Goal: Task Accomplishment & Management: Complete application form

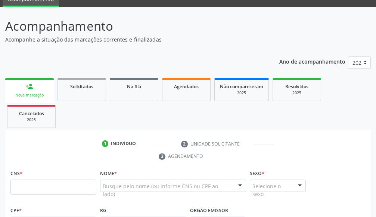
scroll to position [86, 0]
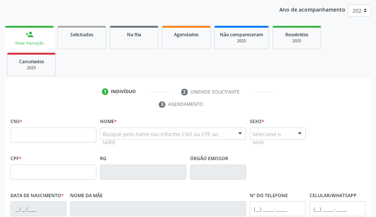
click at [44, 134] on input "text" at bounding box center [53, 134] width 86 height 15
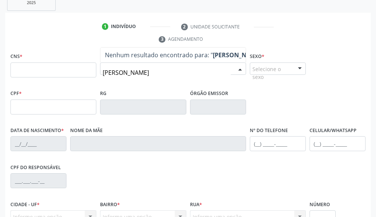
scroll to position [161, 0]
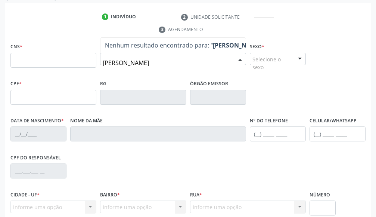
click at [181, 61] on input "[PERSON_NAME]" at bounding box center [167, 62] width 128 height 15
click at [160, 61] on input "[PERSON_NAME]" at bounding box center [167, 62] width 128 height 15
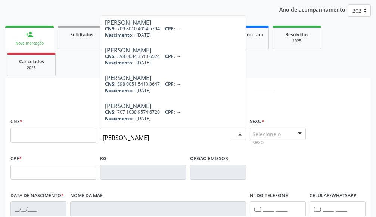
scroll to position [0, 0]
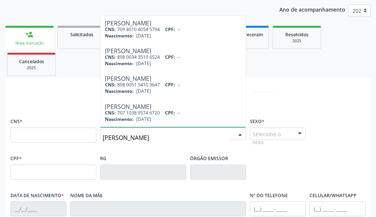
click at [162, 138] on input "[PERSON_NAME]" at bounding box center [167, 137] width 128 height 15
click at [163, 133] on input "[PERSON_NAME]" at bounding box center [167, 137] width 128 height 15
click at [159, 136] on input "[PERSON_NAME]" at bounding box center [167, 137] width 128 height 15
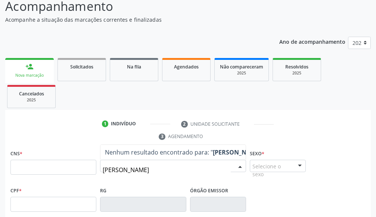
scroll to position [60, 0]
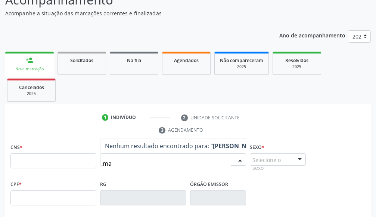
type input "m"
type input "89"
click at [61, 152] on div "CNS *" at bounding box center [53, 155] width 86 height 27
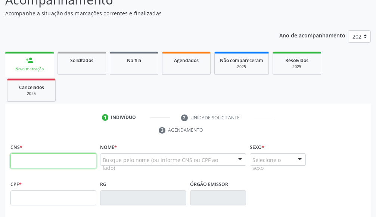
click at [66, 163] on input "text" at bounding box center [53, 160] width 86 height 15
type input "898 0048 7463 6413"
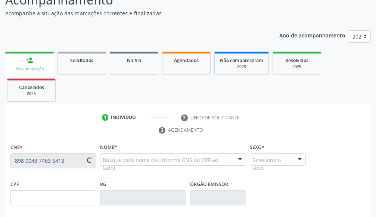
type input "143.666.824-78"
type input "[DATE]"
type input "[PERSON_NAME]"
type input "[PHONE_NUMBER]"
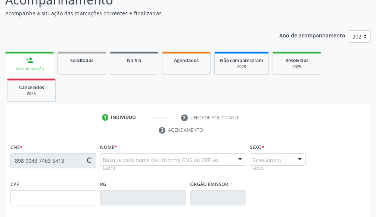
type input "255.694.575-34"
type input "388"
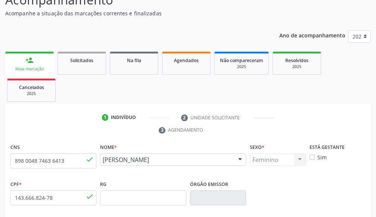
click at [318, 157] on label "Sim" at bounding box center [322, 157] width 9 height 8
click at [312, 157] on input "Sim" at bounding box center [312, 156] width 5 height 7
checkbox input "true"
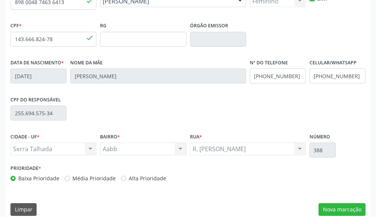
scroll to position [228, 0]
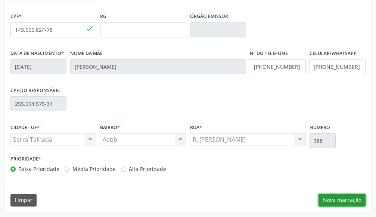
click at [330, 199] on button "Nova marcação" at bounding box center [342, 200] width 47 height 13
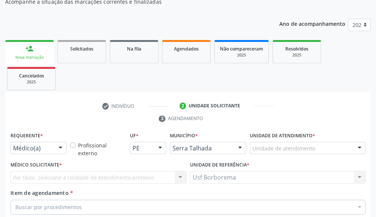
scroll to position [68, 0]
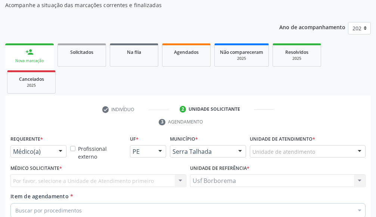
click at [325, 151] on div "Unidade de atendimento" at bounding box center [308, 151] width 116 height 13
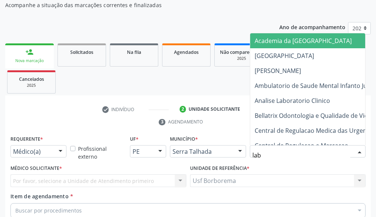
type input "labg"
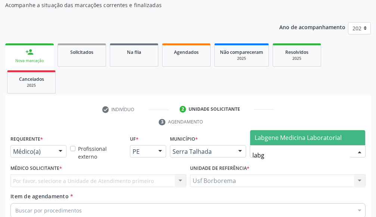
click at [318, 135] on span "Labgene Medicina Laboratorial" at bounding box center [298, 137] width 87 height 8
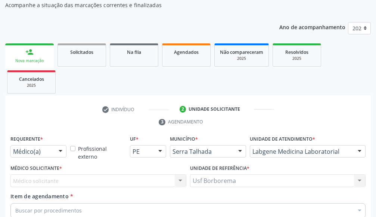
scroll to position [118, 0]
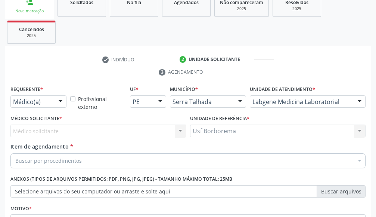
click at [52, 98] on div "Médico(a) Médico(a) Enfermeiro(a) Paciente Nenhum resultado encontrado para: " …" at bounding box center [38, 101] width 56 height 13
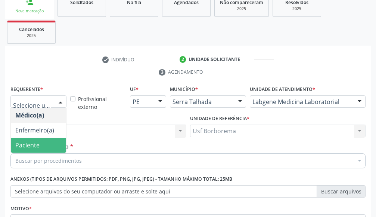
click at [50, 148] on span "Paciente" at bounding box center [38, 145] width 55 height 15
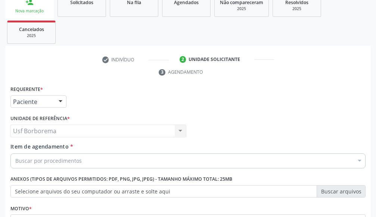
scroll to position [143, 0]
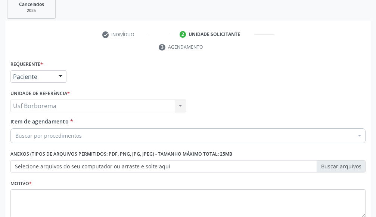
click at [128, 133] on div "Buscar por procedimentos" at bounding box center [188, 135] width 356 height 15
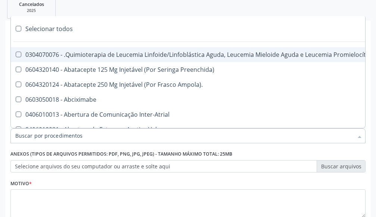
click at [128, 133] on input "Item de agendamento *" at bounding box center [184, 135] width 338 height 15
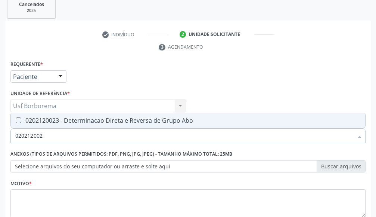
type input "0202120023"
click at [152, 126] on span "0202120023 - Determinacao Direta e Reversa de Grupo Abo" at bounding box center [188, 120] width 355 height 15
checkbox Abo "true"
click at [138, 140] on input "0202120023" at bounding box center [184, 135] width 338 height 15
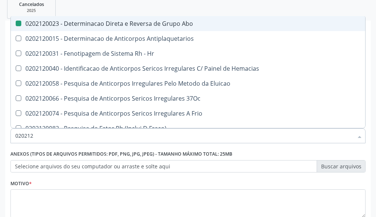
type input "02021"
checkbox Abo "false"
checkbox \(Tia\) "true"
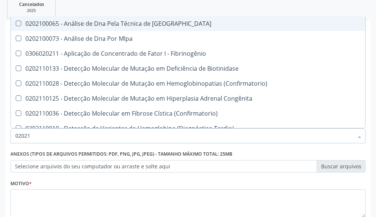
type input "0202"
checkbox Abo "false"
checkbox Exoma "true"
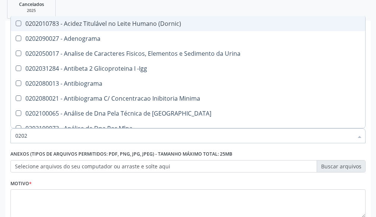
type input "02020"
checkbox Abo "false"
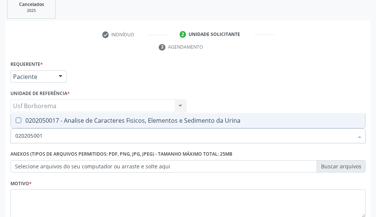
type input "0202050017"
click at [182, 115] on span "0202050017 - Analise de Caracteres Fisicos, Elementos e Sedimento da Urina" at bounding box center [188, 120] width 355 height 15
checkbox Urina "true"
click at [127, 135] on input "0202050017" at bounding box center [184, 135] width 338 height 15
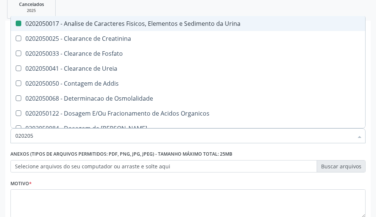
type input "02020"
checkbox Urina "false"
checkbox Fosfato "true"
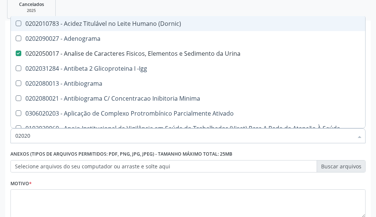
type input "020201"
checkbox Urina "false"
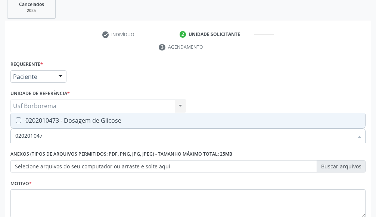
type input "0202010473"
drag, startPoint x: 170, startPoint y: 122, endPoint x: 144, endPoint y: 123, distance: 26.6
click at [159, 122] on div "0202010473 - Dosagem de Glicose" at bounding box center [188, 120] width 346 height 6
checkbox Glicose "true"
click at [78, 139] on input "0202010473" at bounding box center [184, 135] width 338 height 15
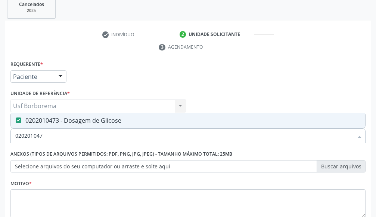
type input "02020104"
checkbox Glicose "false"
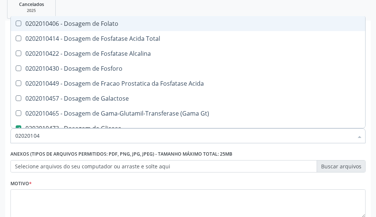
type input "0202010"
checkbox Glicose "false"
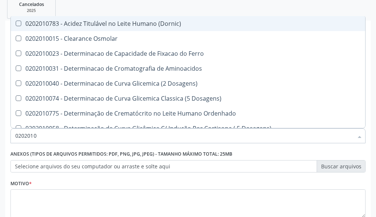
type input "020201"
checkbox Glicose "false"
checkbox Nt-Probnp\) "true"
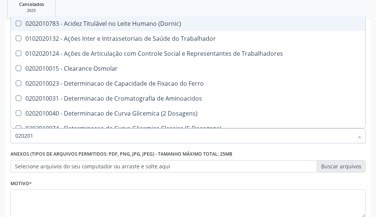
type input "02020"
checkbox Trabalhadores "true"
checkbox Glicose "false"
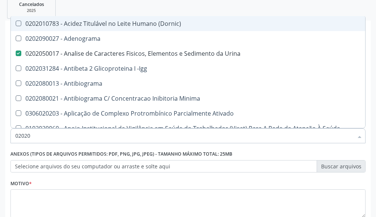
type input "020202"
checkbox Urina "false"
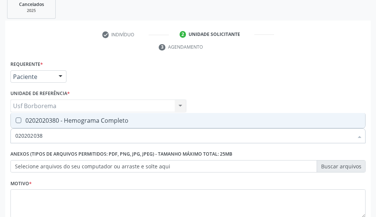
type input "0202020380"
click at [73, 120] on div "0202020380 - Hemograma Completo" at bounding box center [188, 120] width 346 height 6
checkbox Completo "true"
click at [76, 133] on input "0202020380" at bounding box center [184, 135] width 338 height 15
type input "02020203"
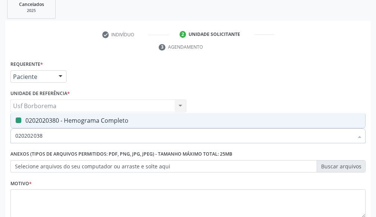
checkbox Completo "false"
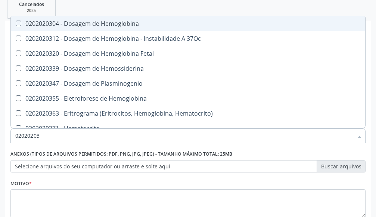
type input "0202020"
checkbox Completo "false"
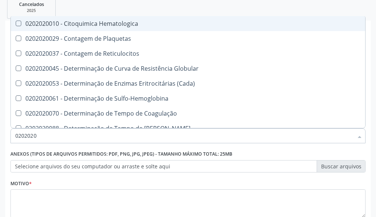
type input "020202"
checkbox Completo "false"
checkbox Leucograma "true"
type input "02020"
checkbox Reticulocitos "true"
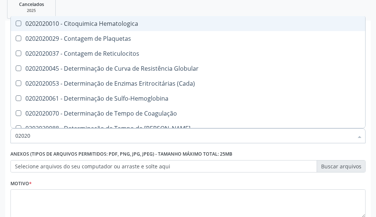
checkbox Completo "false"
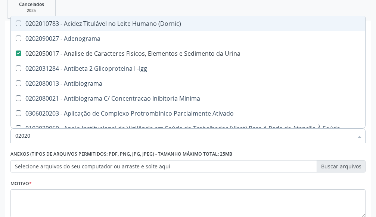
type input "020203"
checkbox Urina "false"
checkbox Aminoacidos "true"
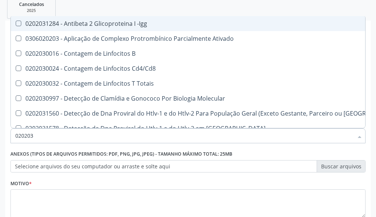
type input "0202030"
checkbox Completo "false"
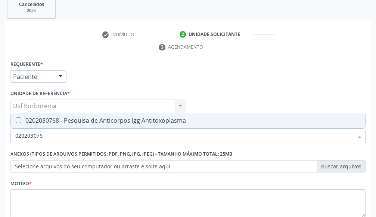
type input "0202030768"
click at [81, 117] on div "0202030768 - Pesquisa de Anticorpos Igg Antitoxoplasma" at bounding box center [188, 120] width 346 height 6
checkbox Antitoxoplasma "true"
type input "0202030768"
click at [74, 102] on div "Requerente * Paciente Médico(a) Enfermeiro(a) Paciente Nenhum resultado encontr…" at bounding box center [188, 143] width 356 height 169
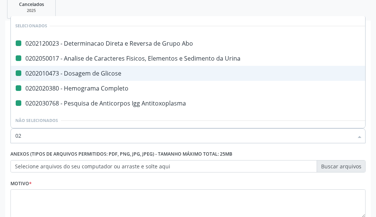
type input "022"
checkbox Abo "false"
checkbox Urina "false"
checkbox Glicose "false"
checkbox Completo "false"
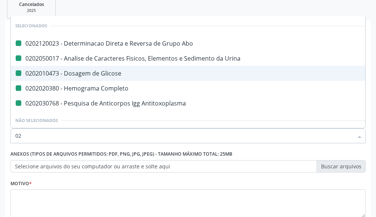
checkbox Antitoxoplasma "false"
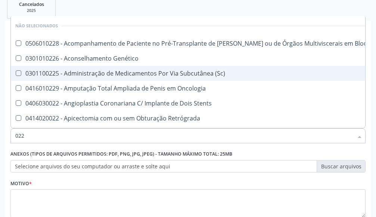
type input "02"
checkbox Bloco "true"
checkbox Genético "true"
checkbox \(Sc\) "true"
checkbox Oncologia "true"
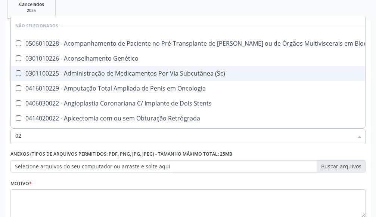
checkbox Stents "true"
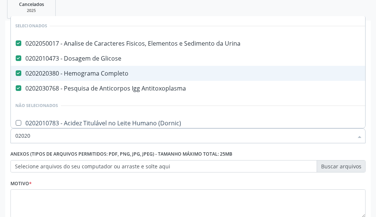
type input "020203"
checkbox Antitoxoplasma "false"
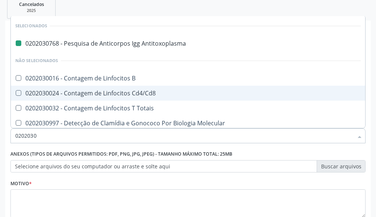
type input "02020308"
checkbox Antitoxoplasma "false"
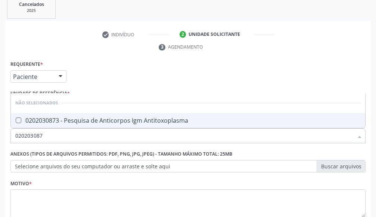
type input "0202030873"
click at [94, 122] on div "0202030873 - Pesquisa de Anticorpos Igm Antitoxoplasma" at bounding box center [188, 120] width 346 height 6
checkbox Antitoxoplasma "true"
click at [100, 141] on input "0202030873" at bounding box center [184, 135] width 338 height 15
type input "02020308"
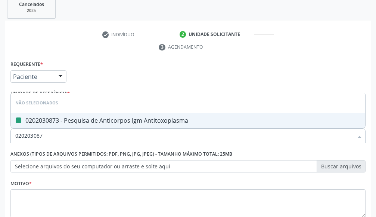
checkbox Antitoxoplasma "false"
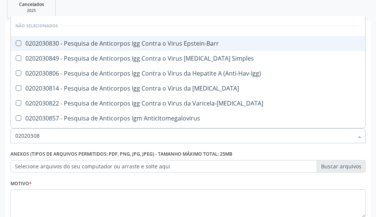
type input "0202030"
checkbox Epstein-Barr "true"
checkbox Antitoxoplasma "false"
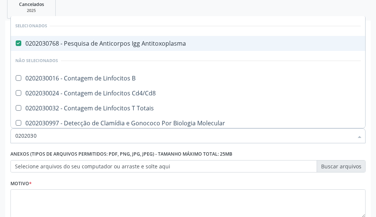
type input "020203"
checkbox Antitoxoplasma "false"
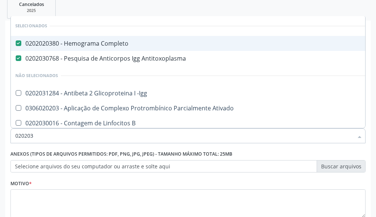
type input "02020"
checkbox -Igg "true"
checkbox Antitoxoplasma "false"
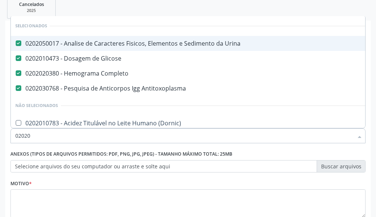
type input "0202"
checkbox Antitoxoplasma "false"
checkbox \(Urina\) "true"
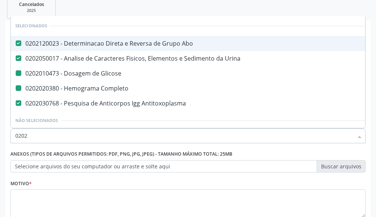
type input "02021"
checkbox Completo "false"
checkbox Glicose "false"
checkbox Antitoxoplasma "false"
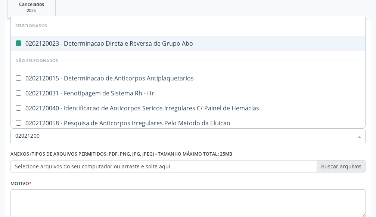
type input "020212009"
checkbox Abo "false"
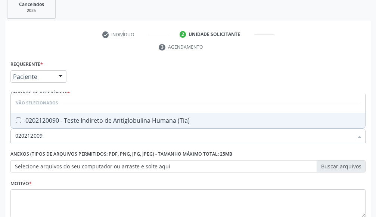
type input "0202120090"
click at [98, 119] on div "0202120090 - Teste Indireto de Antiglobulina Humana (Tia)" at bounding box center [188, 120] width 346 height 6
checkbox \(Tia\) "true"
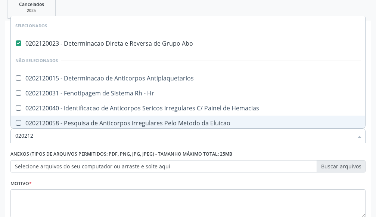
type input "02021"
checkbox \(Tia\) "false"
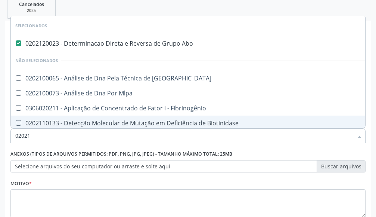
type input "0202"
checkbox Blot "true"
checkbox Mlpa "true"
checkbox Fibrinogênio "true"
checkbox \(Tia\) "false"
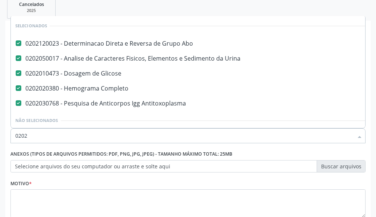
scroll to position [7, 0]
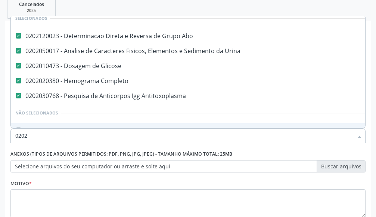
type input "02020"
checkbox Gestante "true"
checkbox Antitoxoplasma "false"
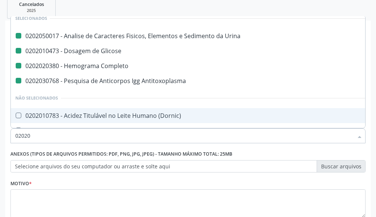
type input "020208"
checkbox Urina "false"
checkbox Completo "false"
checkbox Antitoxoplasma "false"
checkbox Glicose "false"
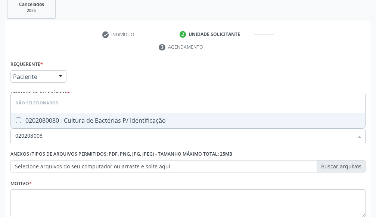
scroll to position [0, 0]
type input "0202080080"
click at [96, 119] on div "0202080080 - Cultura de Bactérias P/ Identificação" at bounding box center [188, 120] width 346 height 6
checkbox Identificação "true"
type input "0202080080"
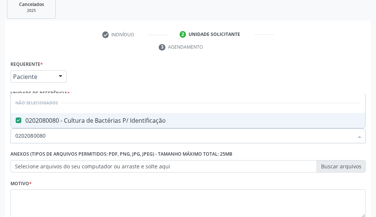
click at [171, 70] on div "Requerente * Paciente Médico(a) Enfermeiro(a) Paciente Nenhum resultado encontr…" at bounding box center [188, 143] width 356 height 169
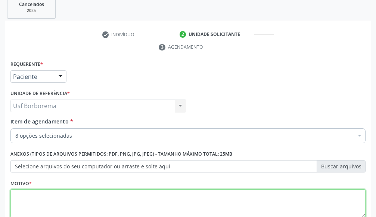
scroll to position [193, 0]
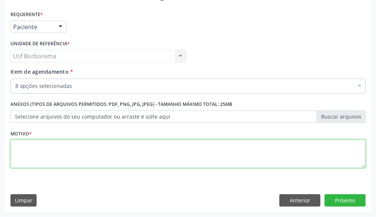
click at [97, 153] on textarea at bounding box center [188, 153] width 356 height 28
type textarea "rotina"
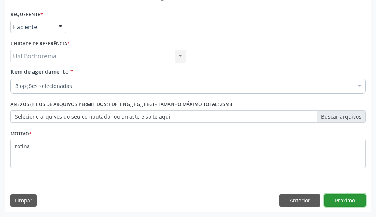
click at [341, 197] on button "Próximo" at bounding box center [345, 200] width 41 height 13
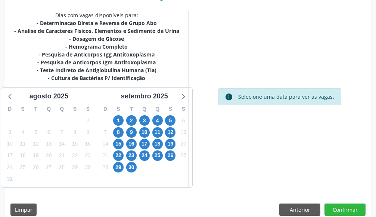
scroll to position [202, 0]
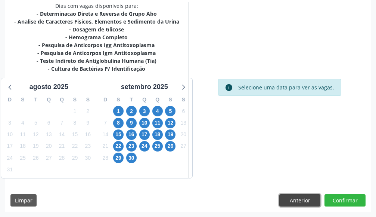
click at [306, 197] on button "Anterior" at bounding box center [300, 200] width 41 height 13
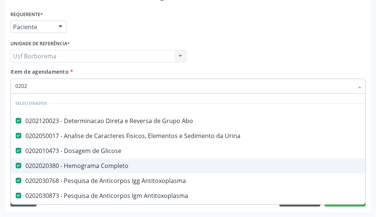
type input "02020"
checkbox Identificação "false"
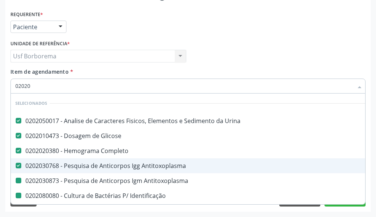
type input "020203"
checkbox Antitoxoplasma "false"
checkbox Identificação "false"
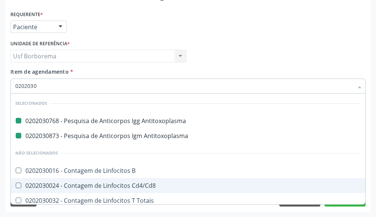
type input "02020309"
checkbox Antitoxoplasma "false"
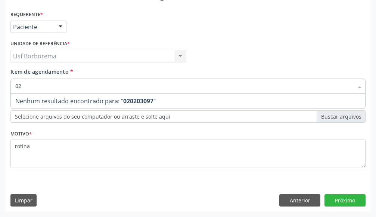
type input "0"
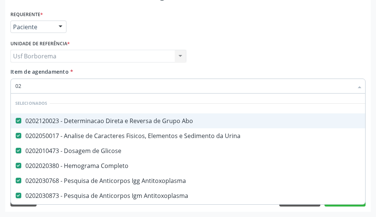
type input "022"
checkbox Abo "false"
checkbox Urina "false"
checkbox Glicose "false"
checkbox Completo "false"
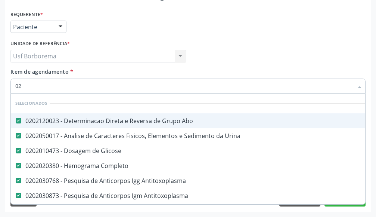
checkbox Antitoxoplasma "false"
checkbox \(Tia\) "false"
checkbox Identificação "false"
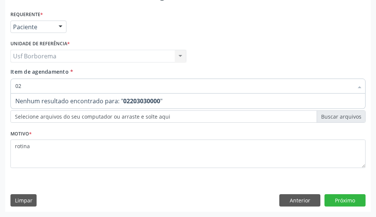
type input "0"
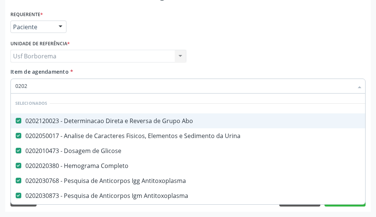
type input "02020"
checkbox Identificação "false"
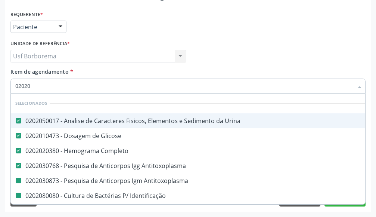
type input "020203"
checkbox Antitoxoplasma "false"
checkbox Identificação "false"
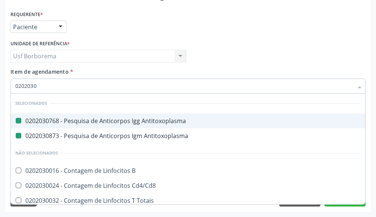
type input "02020303"
checkbox Antitoxoplasma "false"
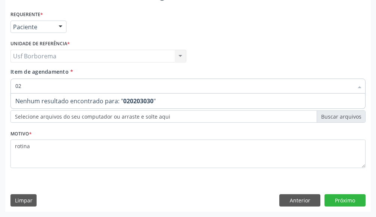
type input "0"
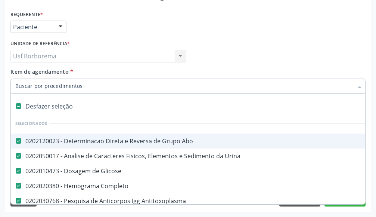
click at [338, 50] on div "Médico Solicitante Por favor, selecione a Unidade de Atendimento primeiro Nenhu…" at bounding box center [188, 52] width 359 height 29
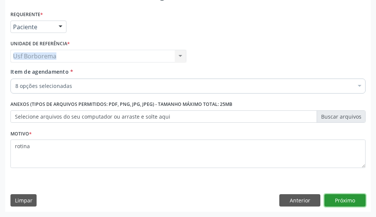
click at [332, 204] on button "Próximo" at bounding box center [345, 200] width 41 height 13
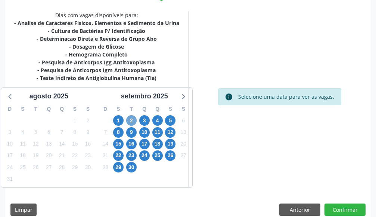
click at [132, 122] on span "2" at bounding box center [131, 120] width 10 height 10
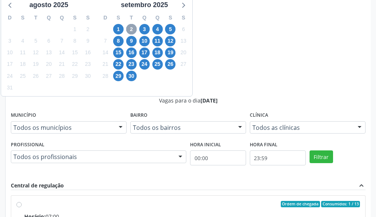
scroll to position [317, 0]
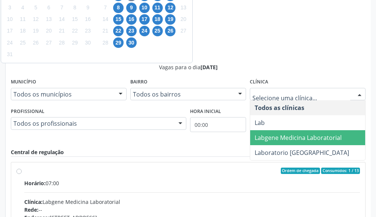
click at [302, 134] on span "Labgene Medicina Laboratorial" at bounding box center [298, 137] width 87 height 8
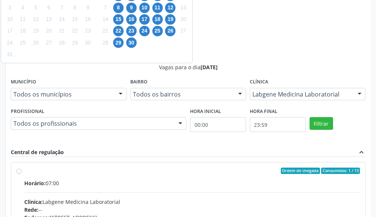
click at [302, 134] on form "Município Todos os municípios Todos os municípios Serra Talhada - PE Nenhum res…" at bounding box center [188, 108] width 355 height 64
click at [314, 123] on button "Filtrar" at bounding box center [322, 123] width 24 height 13
click at [22, 167] on input "Ordem de chegada Consumidos: 1 / 13 Horário: 07:00 Clínica: Labgene Medicina La…" at bounding box center [18, 170] width 5 height 7
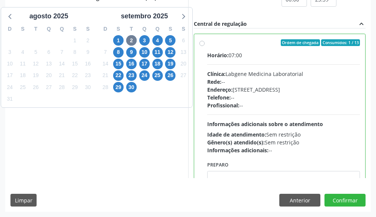
radio input "true"
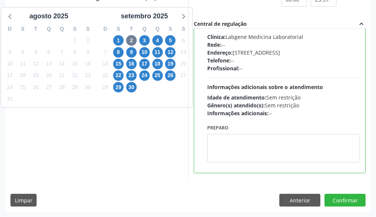
scroll to position [445, 0]
click at [356, 200] on button "Confirmar" at bounding box center [345, 200] width 41 height 13
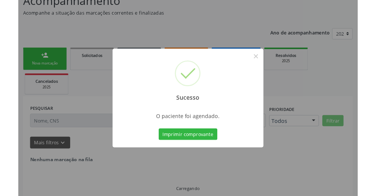
scroll to position [36, 0]
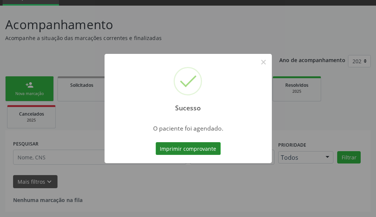
click at [190, 146] on button "Imprimir comprovante" at bounding box center [188, 148] width 65 height 13
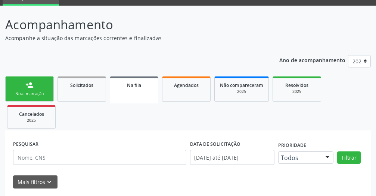
click at [39, 92] on div "Nova marcação" at bounding box center [29, 94] width 37 height 6
click at [40, 92] on div "Nova marcação" at bounding box center [29, 94] width 37 height 6
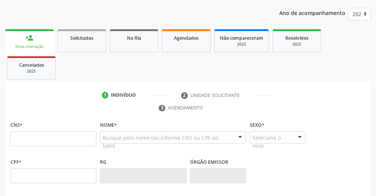
scroll to position [85, 0]
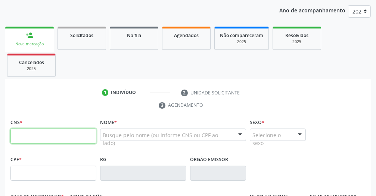
click at [61, 137] on input "text" at bounding box center [53, 135] width 86 height 15
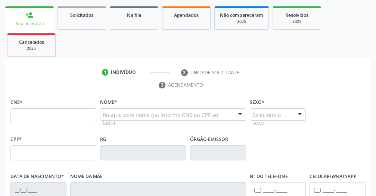
scroll to position [61, 0]
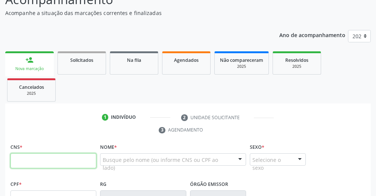
click at [51, 154] on input "text" at bounding box center [53, 160] width 86 height 15
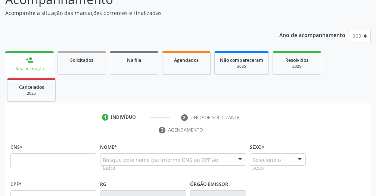
click at [90, 145] on div "CNS *" at bounding box center [53, 154] width 86 height 27
click at [89, 144] on div "CNS *" at bounding box center [53, 154] width 86 height 27
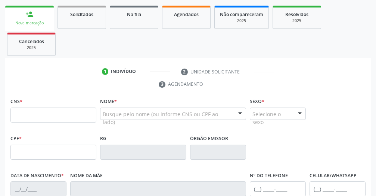
scroll to position [110, 0]
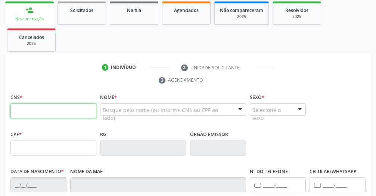
click at [64, 110] on input "text" at bounding box center [53, 110] width 86 height 15
type input "706 4051 2678 0085"
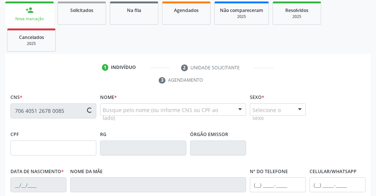
type input "08/12/1955"
type input "Maria da Conceiçao"
type input "(87) 99999-9998"
type input "142"
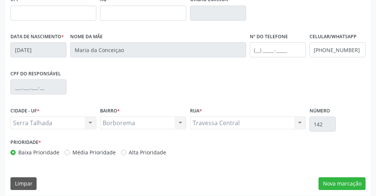
scroll to position [249, 0]
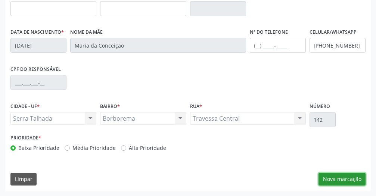
click at [340, 181] on button "Nova marcação" at bounding box center [342, 178] width 47 height 13
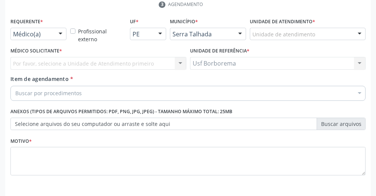
scroll to position [164, 0]
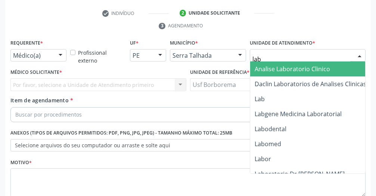
type input "labg"
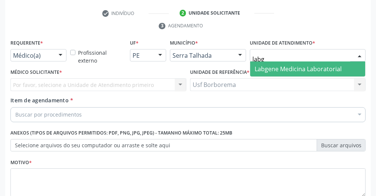
click at [283, 64] on span "Labgene Medicina Laboratorial" at bounding box center [307, 68] width 115 height 15
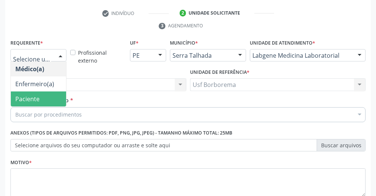
click at [31, 103] on span "Paciente" at bounding box center [38, 98] width 55 height 15
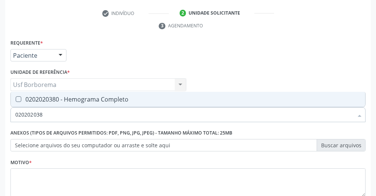
type input "0202020380"
click at [34, 97] on div "0202020380 - Hemograma Completo" at bounding box center [188, 99] width 346 height 6
checkbox Completo "true"
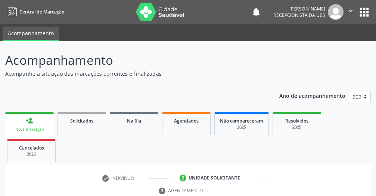
scroll to position [164, 0]
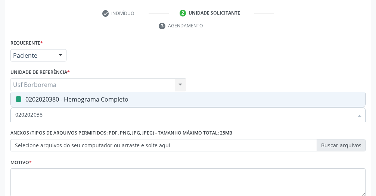
type input "02020203"
checkbox Completo "false"
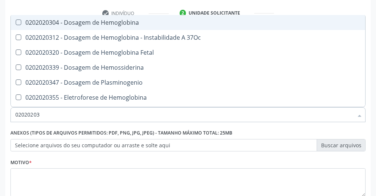
type input "0202020"
checkbox Completo "false"
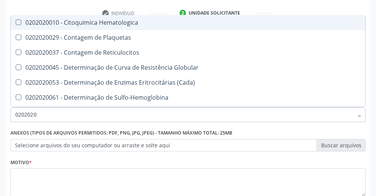
type input "020202"
checkbox Completo "false"
checkbox Leucograma "true"
type input "02020"
checkbox Completo "false"
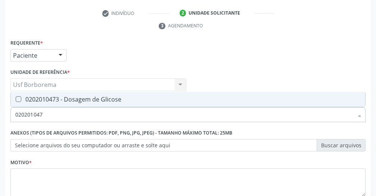
type input "0202010473"
click at [74, 96] on div "0202010473 - Dosagem de Glicose" at bounding box center [188, 99] width 346 height 6
checkbox Glicose "true"
click at [80, 115] on input "0202010473" at bounding box center [184, 114] width 338 height 15
type input "02020104"
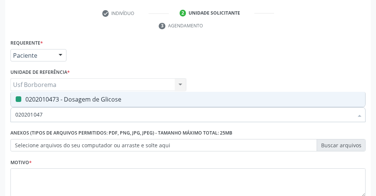
checkbox Glicose "false"
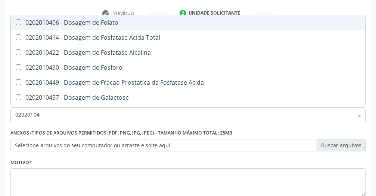
type input "0202010"
checkbox Glicose "false"
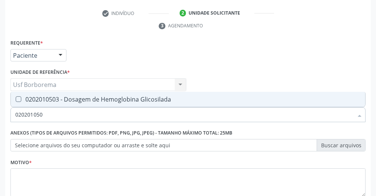
type input "0202010503"
click at [84, 102] on div "0202010503 - Dosagem de Hemoglobina Glicosilada" at bounding box center [188, 99] width 346 height 6
checkbox Glicosilada "true"
click at [83, 112] on input "0202010503" at bounding box center [184, 114] width 338 height 15
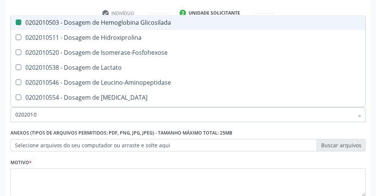
type input "020201"
checkbox Glicosilada "false"
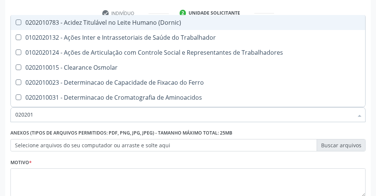
type input "02020"
checkbox Glicose "false"
checkbox Glicosilada "false"
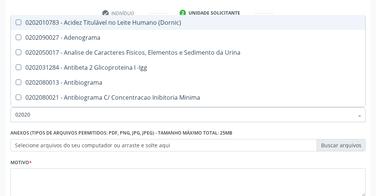
type input "020202"
checkbox Molecular "true"
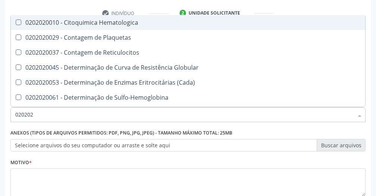
type input "0202020"
checkbox Hematocrito "true"
checkbox Completo "false"
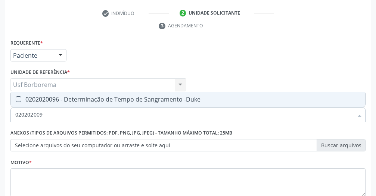
type input "0202020096"
click at [78, 97] on div "0202020096 - Determinação de Tempo de Sangramento -Duke" at bounding box center [188, 99] width 346 height 6
checkbox -Duke "true"
click at [85, 119] on input "0202020096" at bounding box center [184, 114] width 338 height 15
type input "02020200"
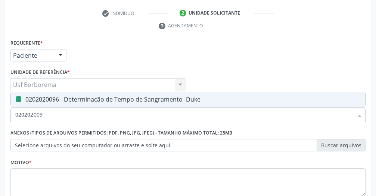
checkbox -Duke "false"
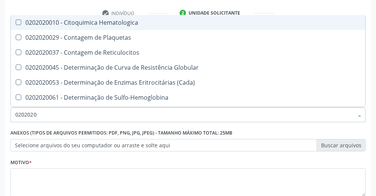
type input "020202"
checkbox Completo "false"
checkbox Leucograma "true"
type input "02020"
checkbox -Duke "false"
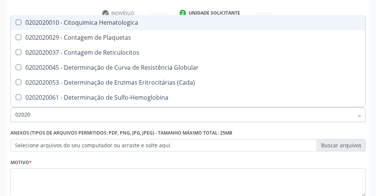
checkbox Completo "false"
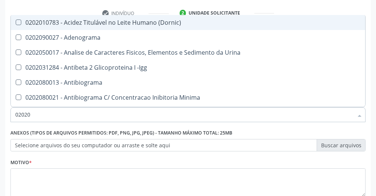
type input "020202"
checkbox Clínico "true"
checkbox Molecular "true"
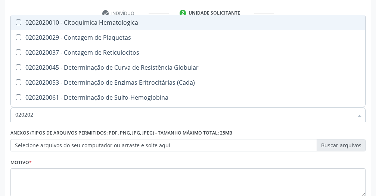
type input "0202020"
checkbox Hematocrito "true"
checkbox Completo "false"
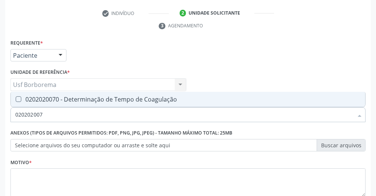
type input "0202020070"
click at [39, 99] on div "0202020070 - Determinação de Tempo de Coagulação" at bounding box center [188, 99] width 346 height 6
checkbox Coagulação "true"
click at [71, 118] on input "0202020070" at bounding box center [184, 114] width 338 height 15
type input "02020200"
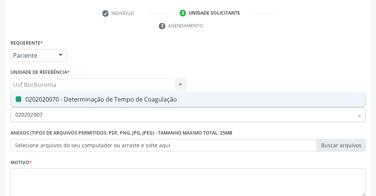
checkbox Coagulação "false"
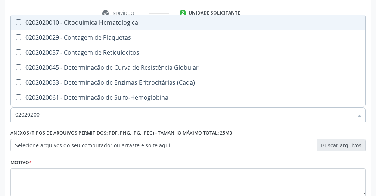
type input "020202007"
checkbox Hematologica "true"
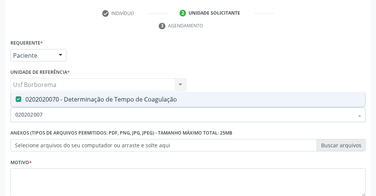
type input "02020200"
checkbox Coagulação "false"
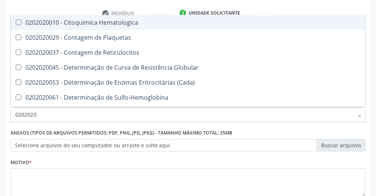
type input "02020201"
checkbox Coagulação "false"
checkbox -Duke "false"
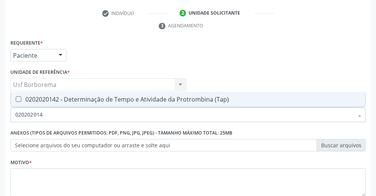
type input "0202020142"
click at [67, 98] on div "0202020142 - Determinação de Tempo e Atividade da Protrombina (Tap)" at bounding box center [188, 99] width 346 height 6
checkbox \(Tap\) "true"
click at [74, 116] on input "0202020142" at bounding box center [184, 114] width 338 height 15
type input "020202"
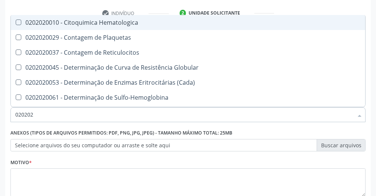
checkbox Hematologica "false"
type input "02020"
checkbox Coagulação "false"
checkbox -Duke "false"
checkbox \(Tap\) "false"
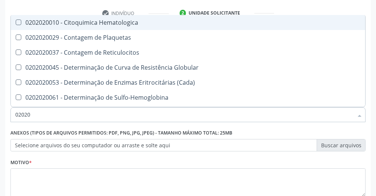
checkbox Completo "false"
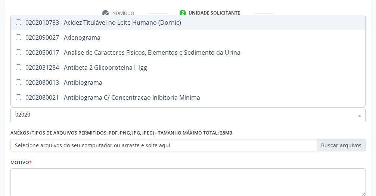
type input "0202"
checkbox Coagulação "false"
checkbox -Duke "false"
checkbox \(Tap\) "false"
checkbox 17-Alfa-Hidroxiprogesterona "true"
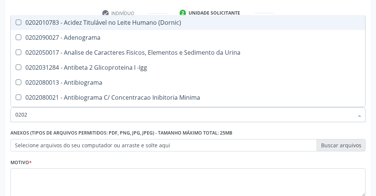
checkbox 17-Hidroxicorticosteroides "true"
checkbox Ascorbico "true"
checkbox Glicose "false"
checkbox Glicosilada "false"
checkbox Lactato "true"
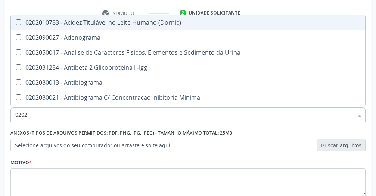
checkbox Muco-Proteinas "true"
checkbox Completo "false"
checkbox Pylori "true"
type input "02"
checkbox Coagulação "false"
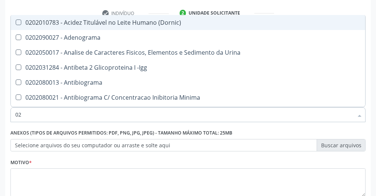
checkbox -Duke "false"
checkbox \(Tap\) "false"
checkbox Glicose "false"
checkbox Glicosilada "false"
checkbox Completo "false"
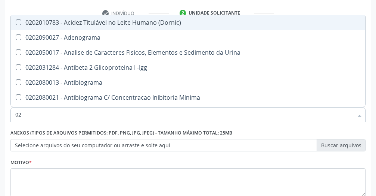
checkbox Antileishmanias "false"
checkbox Cruzi "false"
checkbox \(Anti-Hav-Igm\) "false"
checkbox Boston "false"
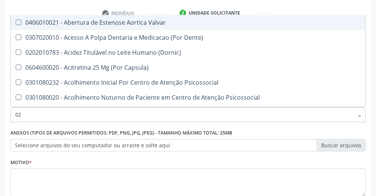
type input "0"
checkbox Coagulação "false"
checkbox -Duke "false"
checkbox \(Tap\) "false"
checkbox Glicose "false"
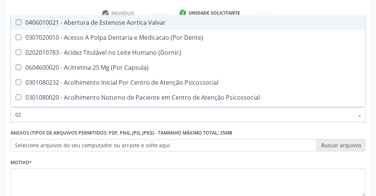
checkbox Glicosilada "false"
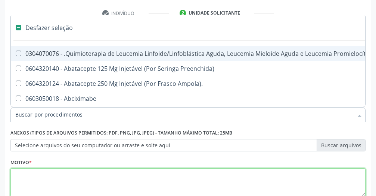
click at [95, 182] on textarea at bounding box center [188, 182] width 356 height 28
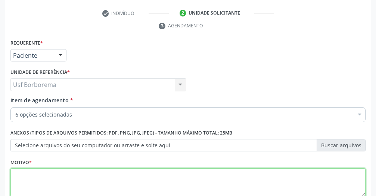
click at [95, 182] on textarea at bounding box center [188, 182] width 356 height 28
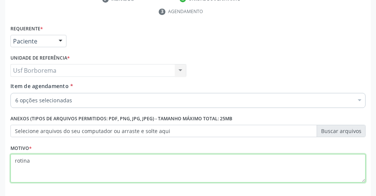
scroll to position [214, 0]
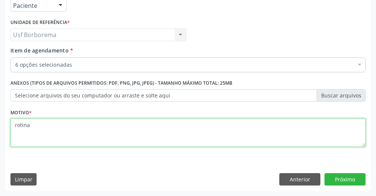
type textarea "rotina"
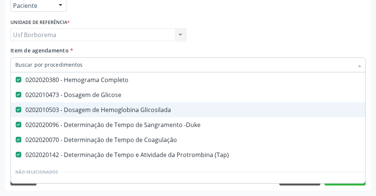
scroll to position [50, 0]
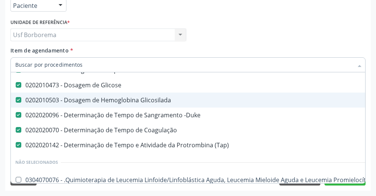
click at [252, 42] on div "Médico Solicitante Por favor, selecione a Unidade de Atendimento primeiro Nenhu…" at bounding box center [188, 31] width 359 height 29
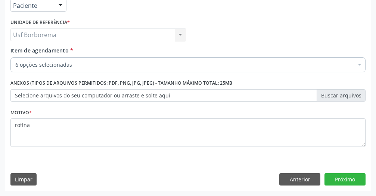
scroll to position [0, 0]
click at [353, 180] on button "Próximo" at bounding box center [345, 179] width 41 height 13
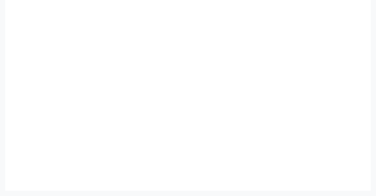
scroll to position [207, 0]
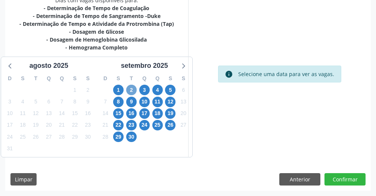
click at [135, 90] on span "2" at bounding box center [131, 89] width 10 height 10
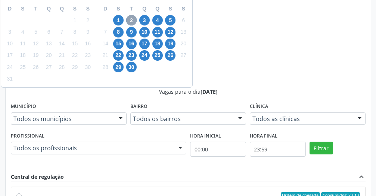
scroll to position [282, 0]
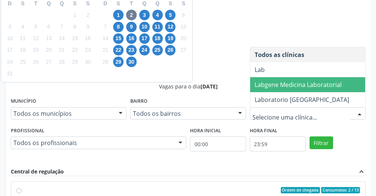
click at [315, 81] on span "Labgene Medicina Laboratorial" at bounding box center [298, 84] width 87 height 8
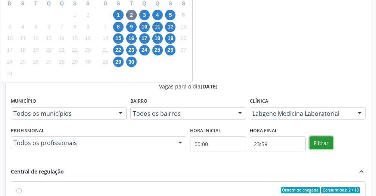
click at [316, 142] on button "Filtrar" at bounding box center [322, 142] width 24 height 13
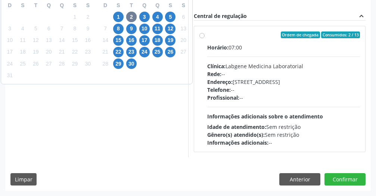
click at [316, 142] on div "Informações adicionais: --" at bounding box center [283, 142] width 153 height 8
click at [205, 38] on input "Ordem de chegada Consumidos: 2 / 13 Horário: 07:00 Clínica: Labgene Medicina La…" at bounding box center [202, 34] width 5 height 7
radio input "true"
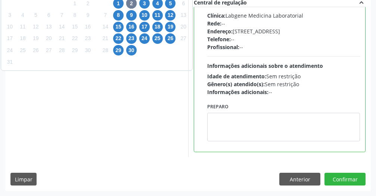
scroll to position [450, 0]
click at [344, 184] on button "Confirmar" at bounding box center [345, 178] width 41 height 13
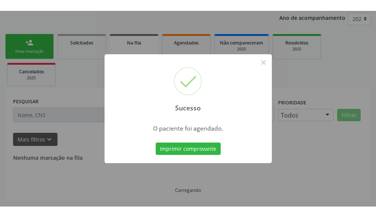
scroll to position [57, 0]
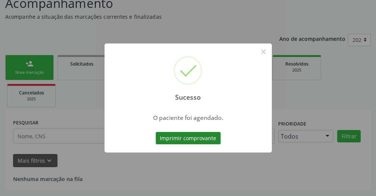
click at [207, 136] on button "Imprimir comprovante" at bounding box center [188, 138] width 65 height 13
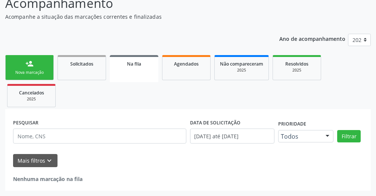
click at [44, 65] on link "person_add Nova marcação" at bounding box center [29, 67] width 49 height 25
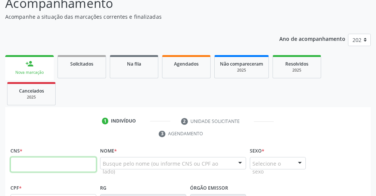
click at [48, 169] on input "text" at bounding box center [53, 164] width 86 height 15
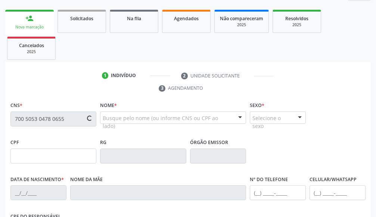
scroll to position [132, 0]
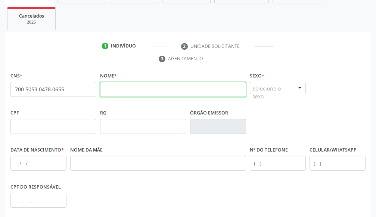
click at [135, 89] on input "text" at bounding box center [173, 89] width 146 height 15
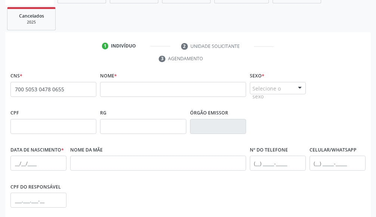
click at [90, 92] on span "none" at bounding box center [77, 88] width 33 height 8
click at [74, 89] on span "none" at bounding box center [77, 88] width 33 height 8
click at [75, 92] on div "none" at bounding box center [77, 89] width 33 height 10
click at [74, 92] on div "none" at bounding box center [77, 89] width 33 height 10
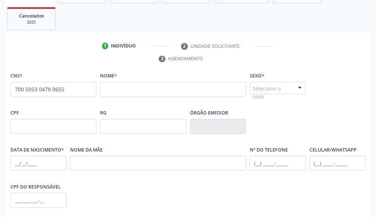
click at [71, 86] on span "none" at bounding box center [77, 88] width 33 height 8
drag, startPoint x: 75, startPoint y: 93, endPoint x: 73, endPoint y: 88, distance: 5.2
click at [73, 88] on span "none" at bounding box center [77, 88] width 33 height 8
click at [71, 89] on span "none" at bounding box center [77, 88] width 33 height 8
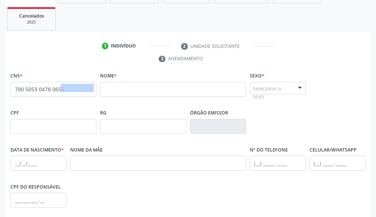
click at [71, 89] on span "none" at bounding box center [77, 88] width 33 height 8
click at [51, 92] on input "700 5053 0478 0655" at bounding box center [53, 89] width 86 height 15
click at [65, 89] on input "700 5053 0478 0655" at bounding box center [53, 89] width 86 height 15
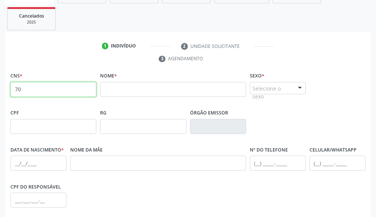
type input "7"
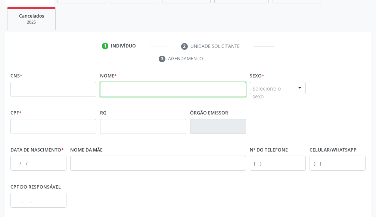
click at [124, 92] on input "text" at bounding box center [173, 89] width 146 height 15
type input "wellynadia"
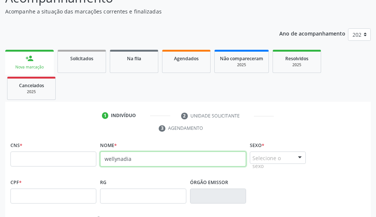
scroll to position [75, 0]
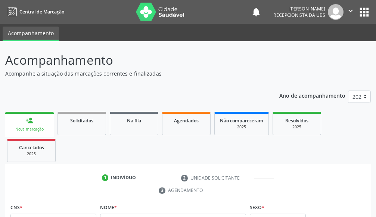
scroll to position [126, 0]
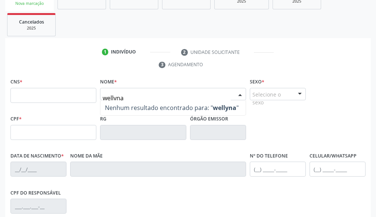
type input "wellynad"
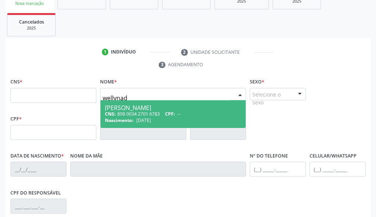
click at [132, 117] on span "Nascimento:" at bounding box center [119, 120] width 29 height 6
type input "898 0034 2701 6783"
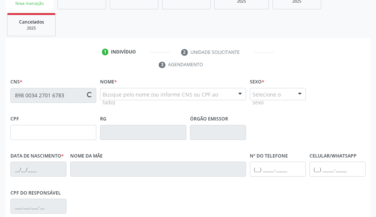
type input "29/01/1985"
type input "Maria do Carmo da Silva"
type input "(69) 99999-9999"
type input "52"
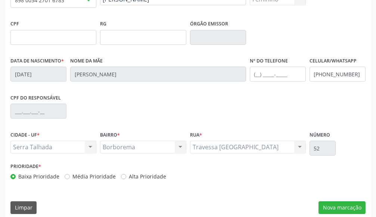
scroll to position [228, 0]
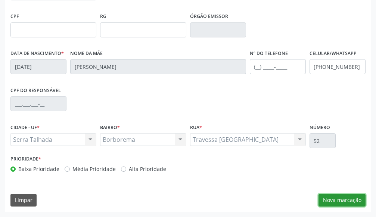
click at [336, 201] on button "Nova marcação" at bounding box center [342, 200] width 47 height 13
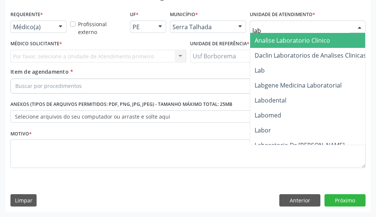
type input "labg"
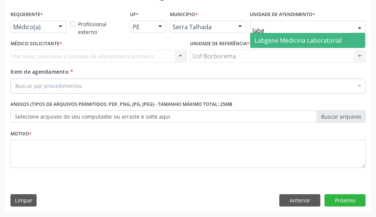
click at [296, 37] on span "Labgene Medicina Laboratorial" at bounding box center [307, 40] width 115 height 15
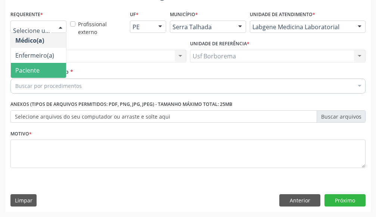
click at [38, 64] on span "Paciente" at bounding box center [38, 70] width 55 height 15
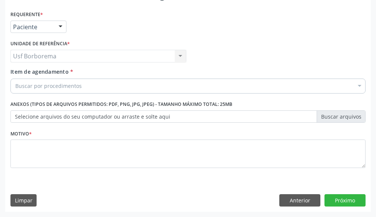
click at [52, 90] on div "Buscar por procedimentos" at bounding box center [188, 86] width 356 height 15
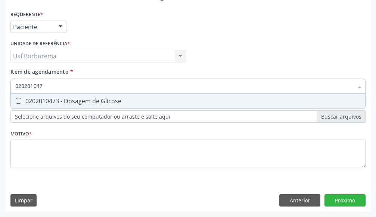
type input "0202010473"
click at [62, 100] on div "0202010473 - Dosagem de Glicose" at bounding box center [188, 101] width 346 height 6
checkbox Glicose "true"
click at [79, 89] on input "0202010473" at bounding box center [184, 86] width 338 height 15
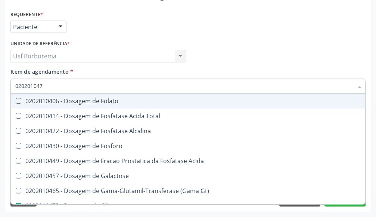
type input "02020104"
checkbox Folato "false"
type input "0202010"
checkbox Glicose "false"
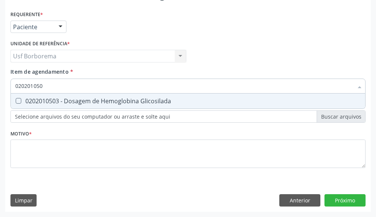
type input "0202010503"
click at [99, 98] on div "0202010503 - Dosagem de Hemoglobina Glicosilada" at bounding box center [188, 101] width 346 height 6
checkbox Glicosilada "true"
click at [100, 84] on input "0202010503" at bounding box center [184, 86] width 338 height 15
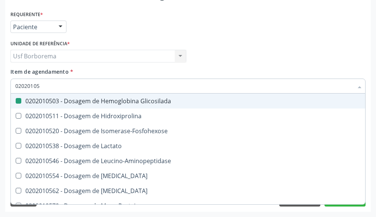
type input "0202010"
checkbox Glicosilada "false"
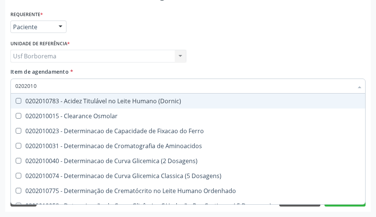
type input "020201"
checkbox Glicose "false"
checkbox Glicosilada "false"
checkbox Nt-Probnp\) "true"
checkbox Potassio "true"
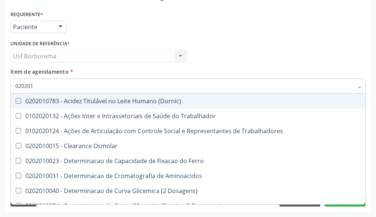
type input "02020"
checkbox Glicose "false"
checkbox Glicosilada "false"
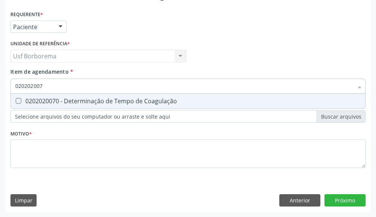
type input "0202020070"
click at [99, 101] on div "0202020070 - Determinação de Tempo de Coagulação" at bounding box center [188, 101] width 346 height 6
checkbox Coagulação "true"
click at [97, 90] on input "0202020070" at bounding box center [184, 86] width 338 height 15
type input "02020200"
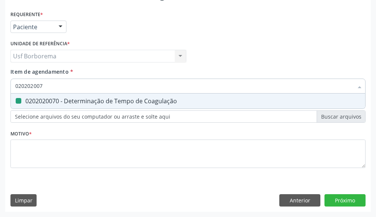
checkbox Coagulação "false"
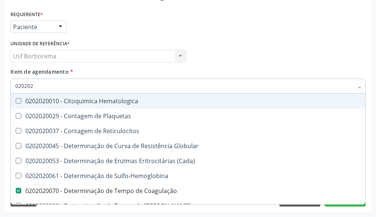
type input "02020"
checkbox Coagulação "false"
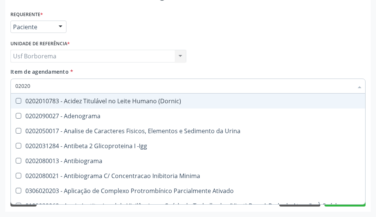
type input "020202"
checkbox Ativado "true"
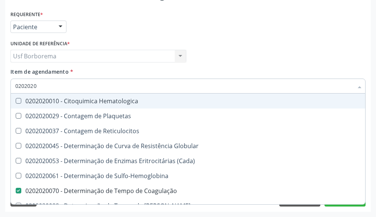
type input "02020201"
checkbox Coagulação "false"
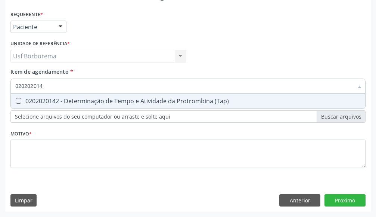
type input "0202020142"
click at [98, 96] on span "0202020142 - Determinação de Tempo e Atividade da Protrombina (Tap)" at bounding box center [188, 100] width 355 height 15
checkbox \(Tap\) "true"
click at [96, 86] on input "0202020142" at bounding box center [184, 86] width 338 height 15
type input "02020201"
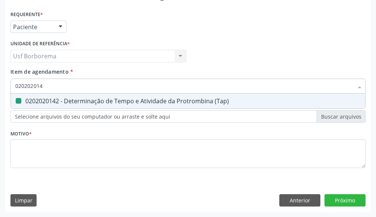
checkbox \(Tap\) "false"
type input "0202020096"
click at [99, 101] on div "0202020096 - Determinação de Tempo de Sangramento -Duke" at bounding box center [188, 101] width 346 height 6
checkbox -Duke "true"
click at [94, 88] on input "0202020096" at bounding box center [184, 86] width 338 height 15
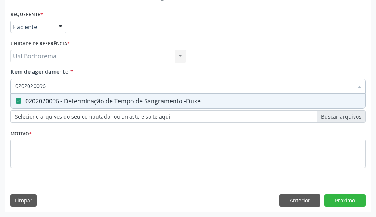
type input "0202020096"
click at [98, 74] on div "Item de agendamento * 0202020096 Desfazer seleção 0202020096 - Determinação de …" at bounding box center [188, 80] width 356 height 24
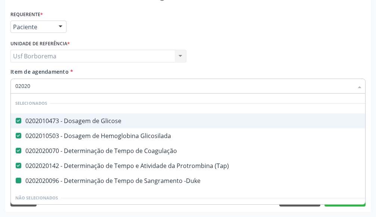
type input "020202"
checkbox -Duke "false"
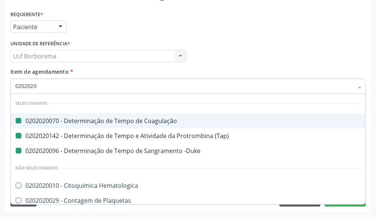
type input "02020203"
checkbox Coagulação "false"
checkbox \(Tap\) "false"
checkbox -Duke "false"
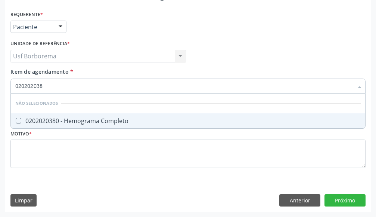
type input "0202020380"
click at [76, 118] on div "0202020380 - Hemograma Completo" at bounding box center [188, 121] width 346 height 6
checkbox Completo "true"
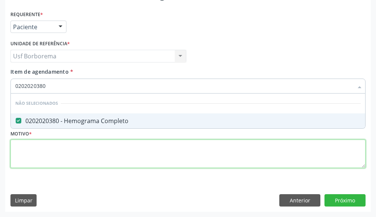
click at [61, 160] on div "Requerente * Paciente Médico(a) Enfermeiro(a) Paciente Nenhum resultado encontr…" at bounding box center [188, 93] width 356 height 169
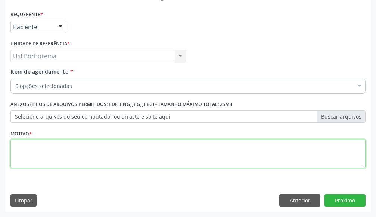
click at [61, 160] on span "0202010503 - Dosagem de Hemoglobina Glicosilada" at bounding box center [306, 155] width 591 height 15
type textarea "rotina"
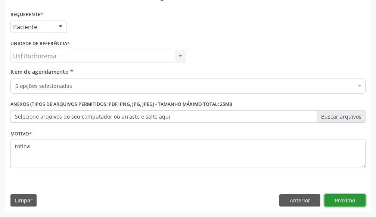
click at [350, 198] on button "Próximo" at bounding box center [345, 200] width 41 height 13
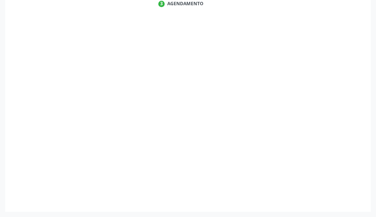
scroll to position [186, 0]
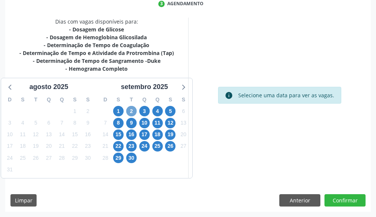
click at [131, 109] on span "2" at bounding box center [131, 111] width 10 height 10
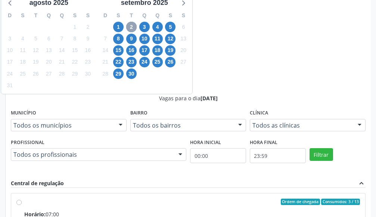
scroll to position [286, 0]
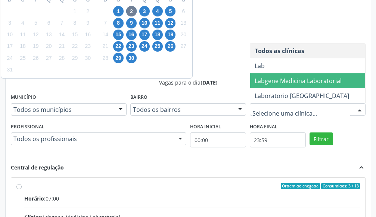
click at [302, 77] on span "Labgene Medicina Laboratorial" at bounding box center [298, 81] width 87 height 8
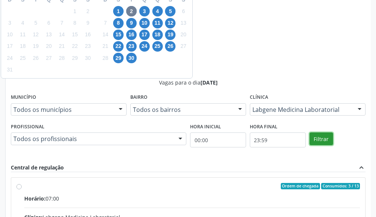
click at [320, 136] on button "Filtrar" at bounding box center [322, 138] width 24 height 13
click at [22, 183] on input "Ordem de chegada Consumidos: 3 / 13 Horário: 07:00 Clínica: Labgene Medicina La…" at bounding box center [18, 186] width 5 height 7
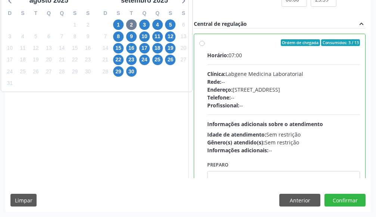
radio input "true"
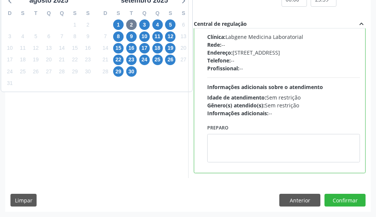
scroll to position [429, 0]
click at [344, 198] on button "Confirmar" at bounding box center [345, 200] width 41 height 13
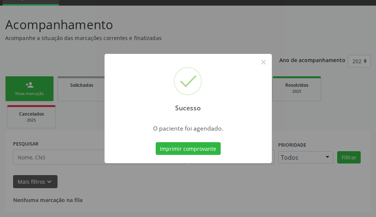
scroll to position [36, 0]
click at [169, 150] on button "Imprimir comprovante" at bounding box center [188, 148] width 65 height 13
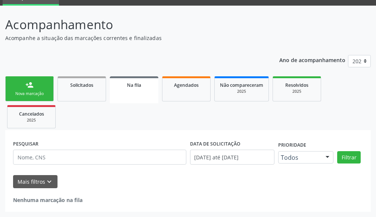
click at [35, 89] on link "person_add Nova marcação" at bounding box center [29, 88] width 49 height 25
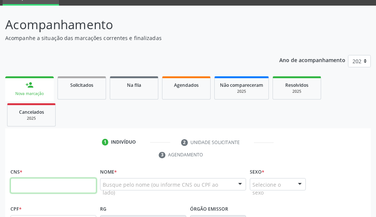
click at [50, 184] on input "text" at bounding box center [53, 185] width 86 height 15
type input "709 2072 7636 8536"
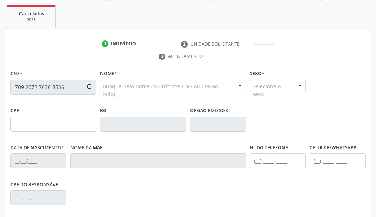
scroll to position [135, 0]
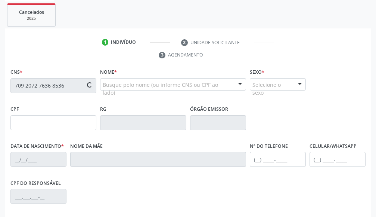
type input "153.338.804-09"
type input "11/03/2007"
type input "Maria Aparecida Gomes de Barros"
type input "(87) 99999-9999"
type input "053.781.644-51"
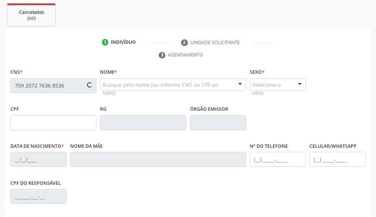
type input "355"
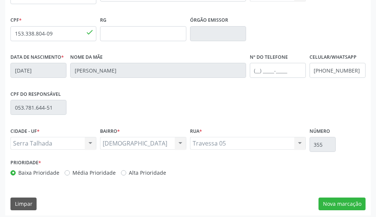
scroll to position [228, 0]
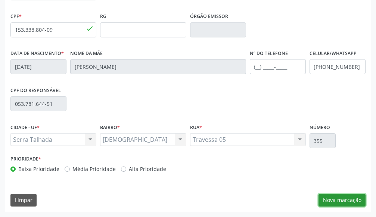
click at [335, 197] on button "Nova marcação" at bounding box center [342, 200] width 47 height 13
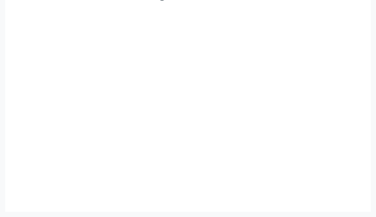
scroll to position [193, 0]
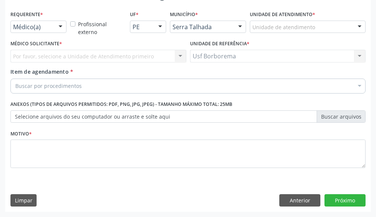
click at [263, 22] on div "Unidade de atendimento" at bounding box center [308, 27] width 116 height 13
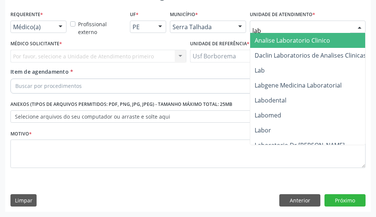
type input "labg"
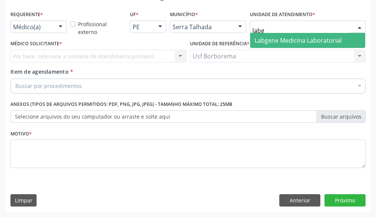
click at [282, 40] on span "Labgene Medicina Laboratorial" at bounding box center [298, 40] width 87 height 8
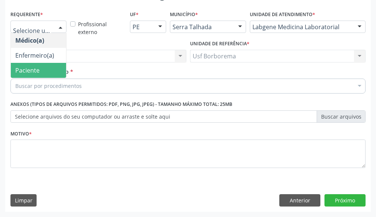
click at [36, 67] on span "Paciente" at bounding box center [27, 70] width 24 height 8
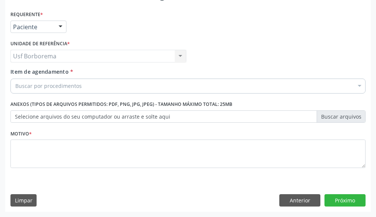
click at [43, 81] on div "Buscar por procedimentos" at bounding box center [188, 86] width 356 height 15
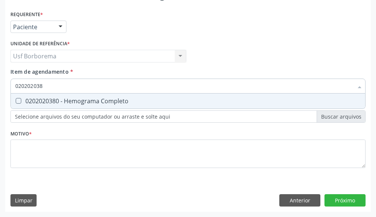
type input "0202020380"
click at [127, 98] on div "0202020380 - Hemograma Completo" at bounding box center [188, 101] width 346 height 6
checkbox Completo "true"
click at [113, 86] on input "0202020380" at bounding box center [184, 86] width 338 height 15
type input "02020203"
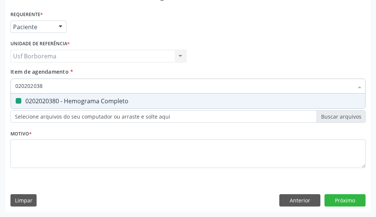
checkbox Completo "false"
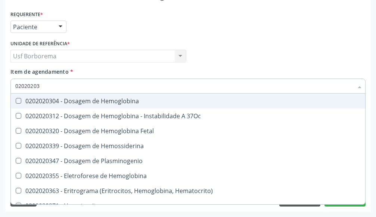
type input "0202020"
checkbox Completo "false"
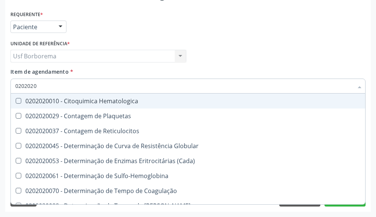
type input "020202"
checkbox Completo "false"
checkbox Leucograma "true"
type input "02020"
checkbox Completo "false"
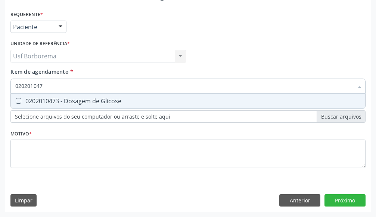
type input "0202010473"
click at [115, 98] on div "0202010473 - Dosagem de Glicose" at bounding box center [188, 101] width 346 height 6
checkbox Glicose "true"
click at [112, 89] on input "0202010473" at bounding box center [184, 86] width 338 height 15
type input "02020104"
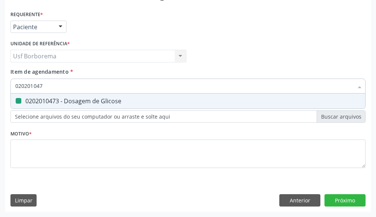
checkbox Glicose "false"
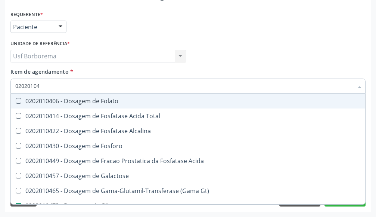
type input "0202010"
checkbox Glicose "false"
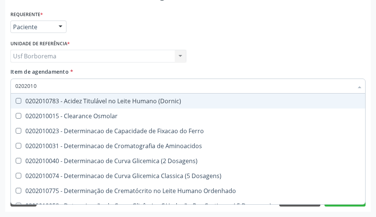
type input "020201"
checkbox Glicose "false"
checkbox Nt-Probnp\) "true"
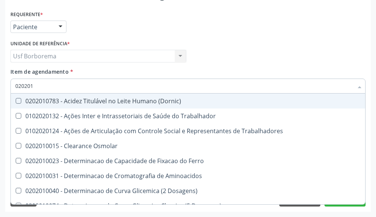
type input "02020"
checkbox Glicose "false"
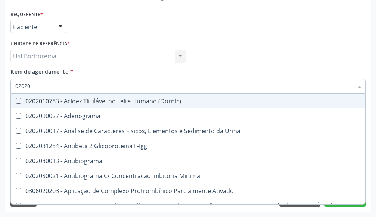
type input "020201"
checkbox T3 "true"
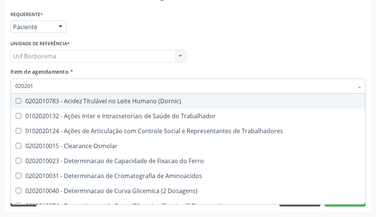
type input "0202010"
checkbox II "true"
checkbox Glicose "false"
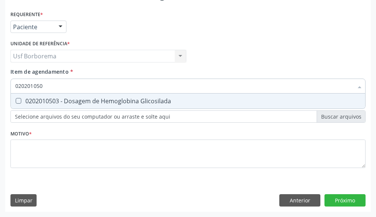
type input "0202010503"
click at [111, 98] on div "0202010503 - Dosagem de Hemoglobina Glicosilada" at bounding box center [188, 101] width 346 height 6
checkbox Glicosilada "true"
click at [112, 88] on input "0202010503" at bounding box center [184, 86] width 338 height 15
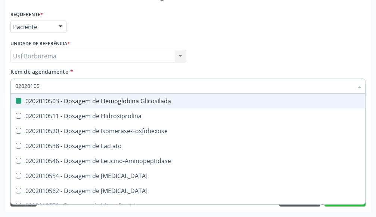
type input "0202010"
checkbox Glicosilada "false"
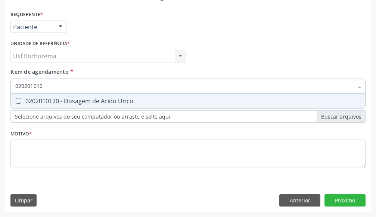
type input "0202010120"
click at [113, 96] on span "0202010120 - Dosagem de Acido Urico" at bounding box center [188, 100] width 355 height 15
checkbox Urico "true"
click at [114, 83] on input "0202010120" at bounding box center [184, 86] width 338 height 15
type input "02020101"
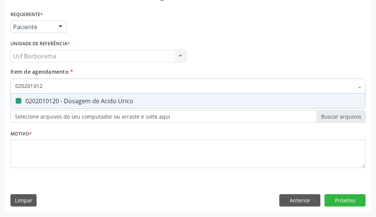
checkbox Urico "false"
type input "0202010317"
click at [103, 99] on div "0202010317 - Dosagem de Creatinina" at bounding box center [188, 101] width 346 height 6
checkbox Creatinina "true"
click at [104, 86] on input "0202010317" at bounding box center [184, 86] width 338 height 15
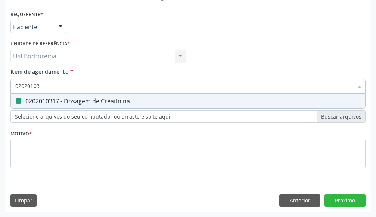
type input "02020103"
checkbox Creatinina "false"
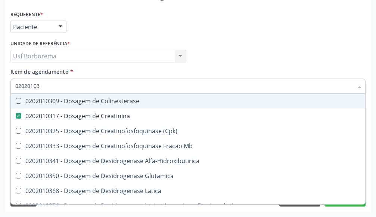
type input "0202010"
checkbox Creatinina "false"
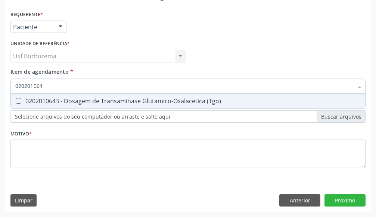
type input "0202010643"
click at [141, 101] on div "0202010643 - Dosagem de Transaminase Glutamico-Oxalacetica (Tgo)" at bounding box center [188, 101] width 346 height 6
checkbox \(Tgo\) "true"
click at [133, 89] on input "0202010643" at bounding box center [184, 86] width 338 height 15
type input "02020106"
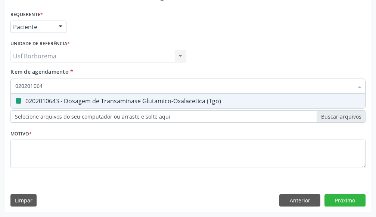
checkbox \(Tgo\) "false"
type input "0202010651"
click at [130, 99] on div "0202010651 - Dosagem de Transaminase Glutamico-Piruvica (Tgp)" at bounding box center [188, 101] width 346 height 6
checkbox \(Tgp\) "true"
click at [123, 85] on input "0202010651" at bounding box center [184, 86] width 338 height 15
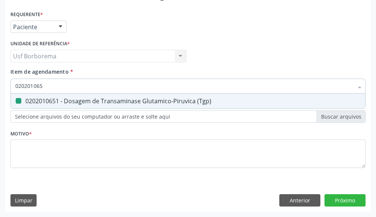
type input "02020106"
checkbox \(Tgp\) "false"
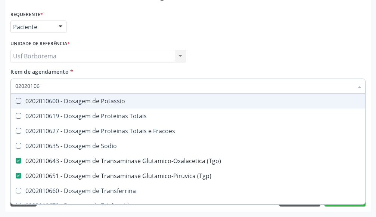
type input "0202010"
checkbox \(Tgo\) "false"
checkbox \(Tgp\) "false"
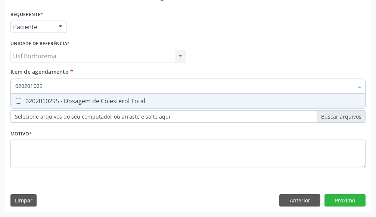
type input "0202010295"
click at [113, 102] on div "0202010295 - Dosagem de Colesterol Total" at bounding box center [188, 101] width 346 height 6
checkbox Total "true"
click at [105, 84] on input "0202010295" at bounding box center [184, 86] width 338 height 15
type input "02020102"
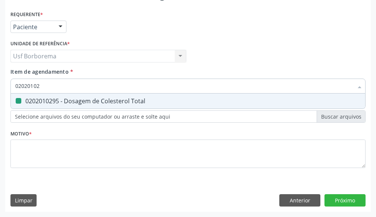
checkbox Total "false"
type input "0202010279"
click at [101, 100] on div "0202010279 - Dosagem de Colesterol Hdl" at bounding box center [188, 101] width 346 height 6
checkbox Hdl "true"
click at [98, 87] on input "0202010279" at bounding box center [184, 86] width 338 height 15
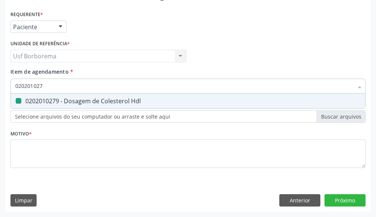
type input "02020102"
checkbox Hdl "false"
type input "0202010287"
drag, startPoint x: 104, startPoint y: 99, endPoint x: 96, endPoint y: 89, distance: 13.3
click at [102, 98] on div "0202010287 - Dosagem de Colesterol Ldl" at bounding box center [188, 101] width 346 height 6
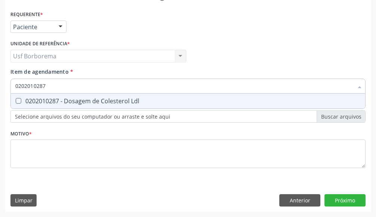
checkbox Ldl "true"
click at [92, 84] on input "0202010287" at bounding box center [184, 86] width 338 height 15
type input "02020102"
checkbox Ldl "false"
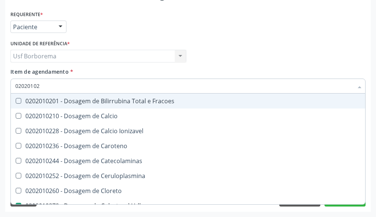
type input "0202010"
checkbox Hdl "false"
checkbox Ldl "false"
checkbox Total "false"
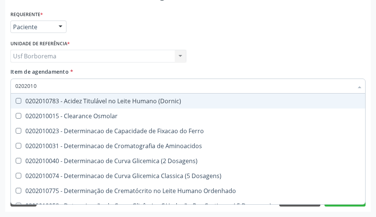
type input "020201"
checkbox Urico "false"
checkbox Amonia "true"
checkbox Hdl "false"
checkbox Ldl "false"
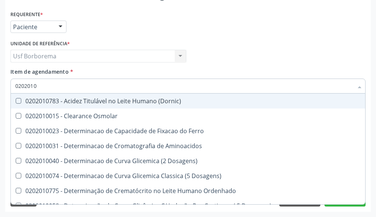
checkbox Total "false"
checkbox Creatinina "false"
checkbox Latica "true"
checkbox Fracionadas\) "true"
checkbox Ferritina "true"
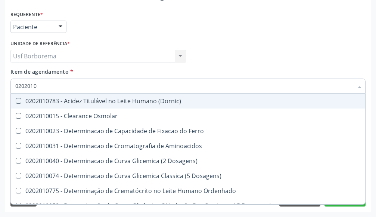
checkbox Folato "true"
checkbox Glicose "false"
checkbox Glicosilada "false"
checkbox Nt-Probnp\) "true"
checkbox Potassio "true"
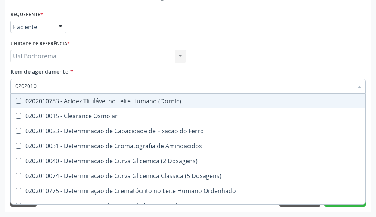
checkbox \(Tgo\) "false"
checkbox \(Tgp\) "false"
checkbox D-Xilose "true"
checkbox Orais "true"
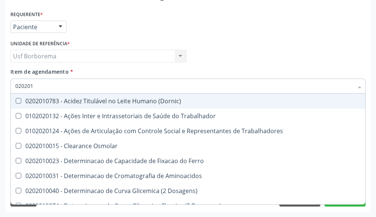
type input "02020"
checkbox Urico "false"
checkbox Hdl "false"
checkbox Ldl "false"
checkbox Total "false"
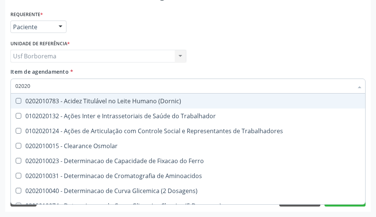
checkbox Creatinina "false"
checkbox Glicose "false"
checkbox Glicosilada "false"
checkbox \(Tgo\) "false"
checkbox \(Tgp\) "false"
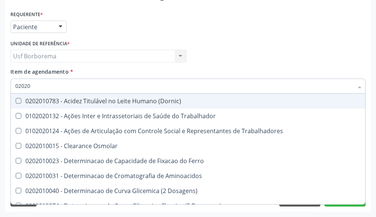
checkbox Trabalho "true"
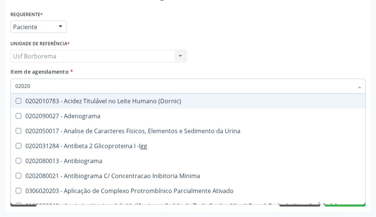
type input "020203"
checkbox Aminoacidos "true"
checkbox Urico "false"
checkbox Hdl "false"
checkbox Ldl "false"
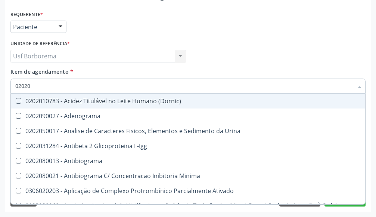
checkbox Total "false"
checkbox Creatinina "false"
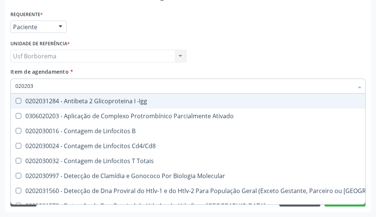
type input "0202038"
checkbox -Igg "true"
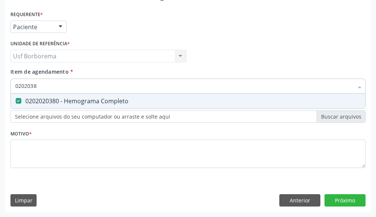
type input "020203"
checkbox Completo "false"
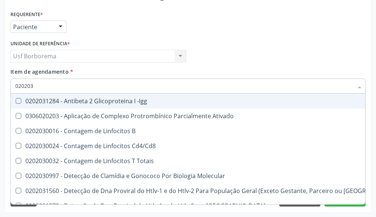
type input "02020"
checkbox Completo "false"
checkbox Antileptospiras "true"
checkbox Alergeno-Especifica "true"
checkbox Imunofluorescencia\) "true"
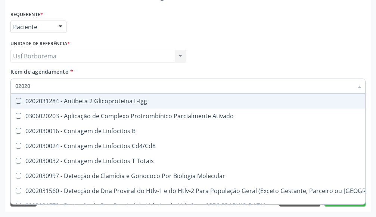
checkbox Bacterianas "true"
checkbox Parceria\) "true"
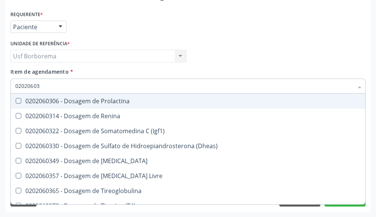
type input "020206038"
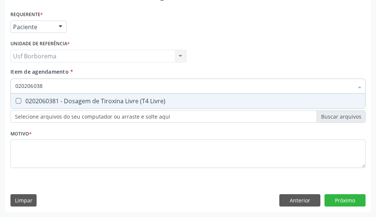
click at [101, 99] on div "0202060381 - Dosagem de Tiroxina Livre (T4 Livre)" at bounding box center [188, 101] width 346 height 6
checkbox Livre\) "true"
click at [99, 89] on input "020206038" at bounding box center [184, 86] width 338 height 15
type input "02020603"
checkbox Livre\) "false"
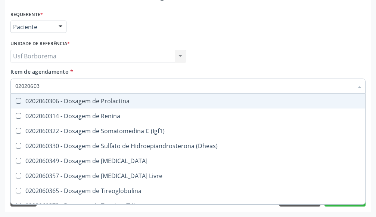
type input "0202060"
checkbox Livre\) "false"
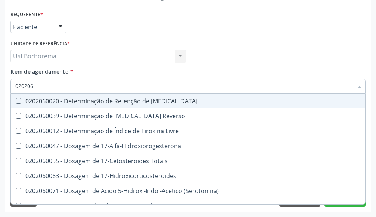
type input "02020"
checkbox Livre\) "false"
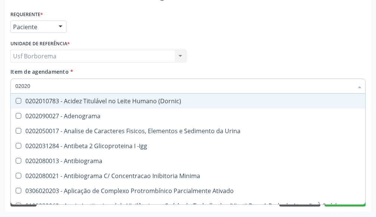
type input "020206"
checkbox Micobactérias "true"
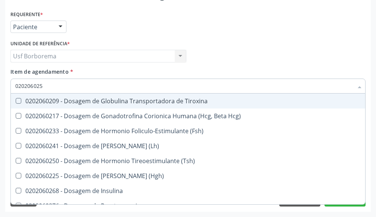
type input "0202060250"
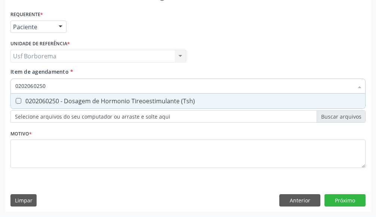
click at [96, 104] on div "0202060250 - Dosagem de Hormonio Tireoestimulante (Tsh)" at bounding box center [188, 101] width 346 height 6
checkbox \(Tsh\) "true"
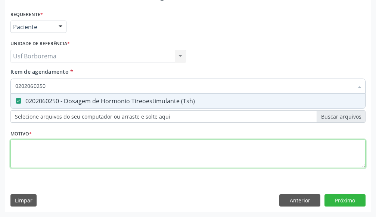
click at [31, 148] on div "Requerente * Paciente Médico(a) Enfermeiro(a) Paciente Nenhum resultado encontr…" at bounding box center [188, 93] width 356 height 169
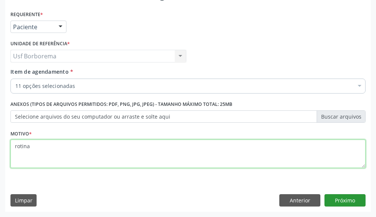
type textarea "rotina"
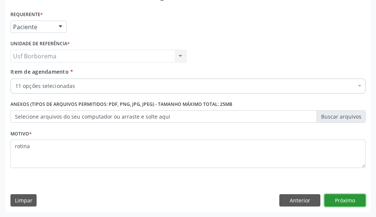
click at [344, 203] on button "Próximo" at bounding box center [345, 200] width 41 height 13
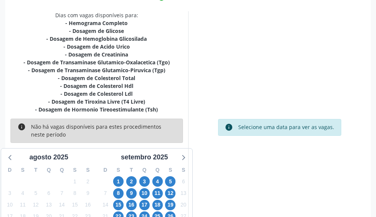
scroll to position [218, 0]
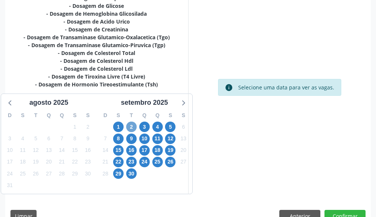
click at [132, 129] on span "2" at bounding box center [131, 127] width 10 height 10
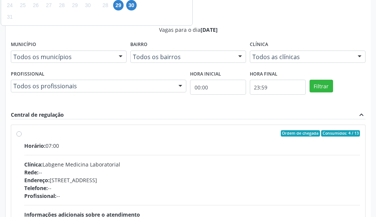
scroll to position [392, 0]
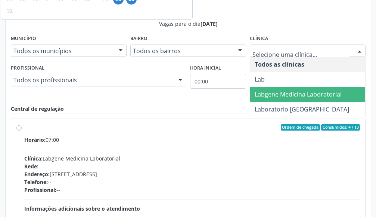
click at [319, 89] on span "Labgene Medicina Laboratorial" at bounding box center [307, 94] width 115 height 15
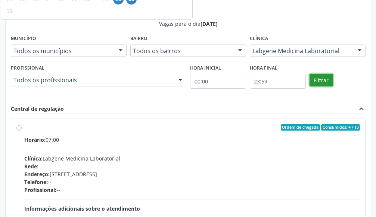
click at [317, 83] on button "Filtrar" at bounding box center [322, 80] width 24 height 13
click at [317, 136] on div "Horário: 07:00 Clínica: Labgene Medicina Laboratorial Rede: -- Endereço: nº 531…" at bounding box center [192, 187] width 336 height 103
click at [22, 124] on input "Ordem de chegada Consumidos: 4 / 13 Horário: 07:00 Clínica: Labgene Medicina La…" at bounding box center [18, 127] width 5 height 7
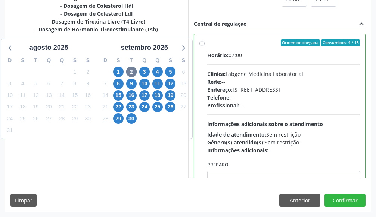
radio input "true"
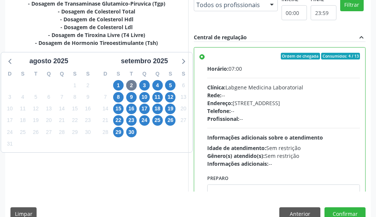
click at [317, 82] on div "Dias com vagas disponíveis para: - Hemograma Completo - Dosagem de Glicose - Do…" at bounding box center [188, 68] width 366 height 247
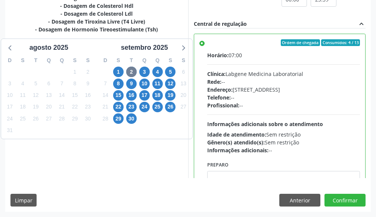
scroll to position [409, 0]
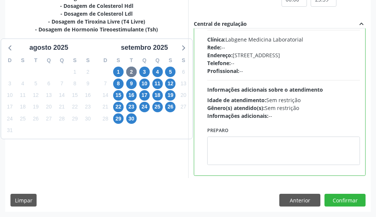
scroll to position [37, 0]
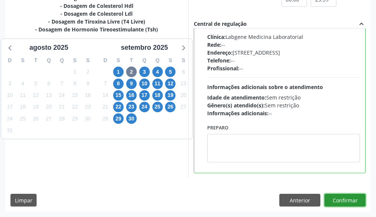
click at [340, 198] on button "Confirmar" at bounding box center [345, 200] width 41 height 13
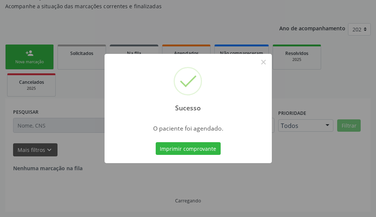
scroll to position [36, 0]
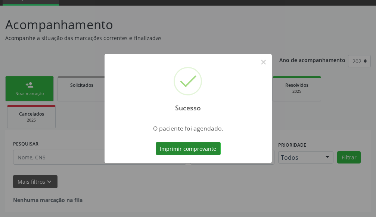
click at [203, 147] on button "Imprimir comprovante" at bounding box center [188, 148] width 65 height 13
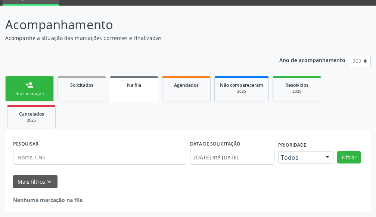
click at [34, 89] on link "person_add Nova marcação" at bounding box center [29, 88] width 49 height 25
click at [35, 89] on link "person_add Nova marcação" at bounding box center [29, 88] width 49 height 25
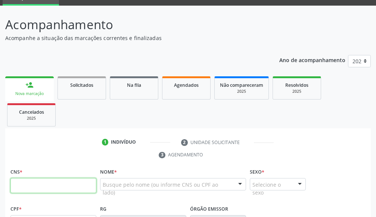
click at [57, 182] on input "text" at bounding box center [53, 185] width 86 height 15
type input "702 0053 5485 1883"
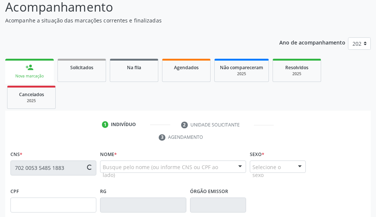
type input "184.939.444-08"
type input "27/03/2023"
type input "Elislaine Leite Santos"
type input "(87) 98833-9578"
type input "123.437.624-57"
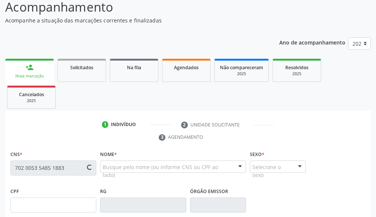
type input "S/N"
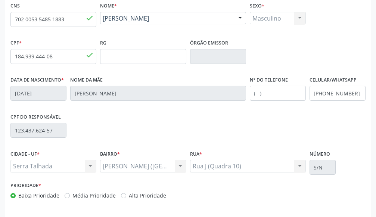
scroll to position [228, 0]
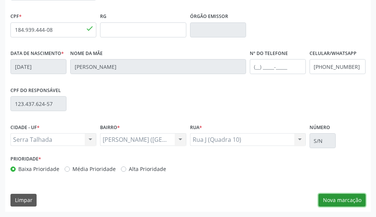
click at [341, 199] on button "Nova marcação" at bounding box center [342, 200] width 47 height 13
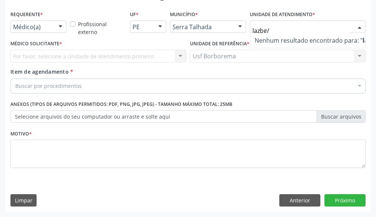
click at [276, 30] on input "lazbg/" at bounding box center [302, 30] width 98 height 15
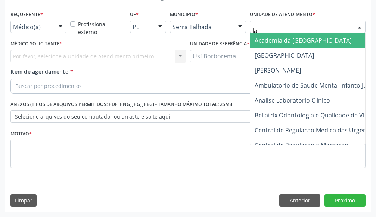
type input "l"
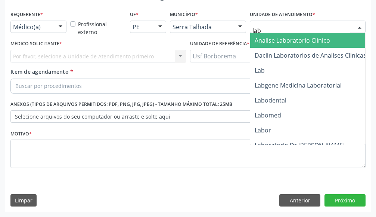
type input "labg"
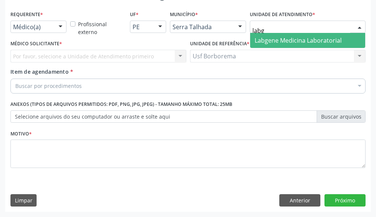
drag, startPoint x: 271, startPoint y: 34, endPoint x: 277, endPoint y: 35, distance: 5.4
click at [273, 34] on span "Labgene Medicina Laboratorial" at bounding box center [307, 40] width 115 height 15
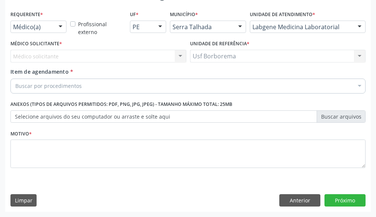
click at [51, 30] on div "Médico(a)" at bounding box center [38, 27] width 56 height 13
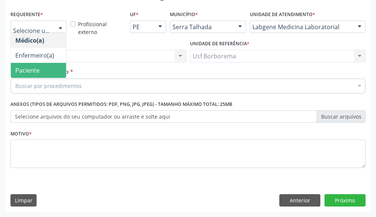
click at [63, 68] on span "Paciente" at bounding box center [38, 70] width 55 height 15
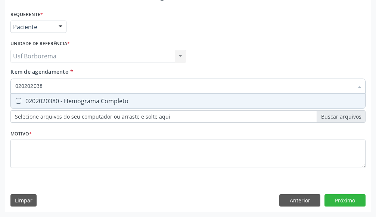
type input "0202020380"
click at [74, 102] on div "0202020380 - Hemograma Completo" at bounding box center [188, 101] width 346 height 6
click at [71, 87] on input "0202020380" at bounding box center [184, 86] width 338 height 15
click at [55, 95] on span "0202010473 - Dosagem de Glicose" at bounding box center [188, 100] width 355 height 15
click at [56, 90] on input "0202010473" at bounding box center [184, 86] width 338 height 15
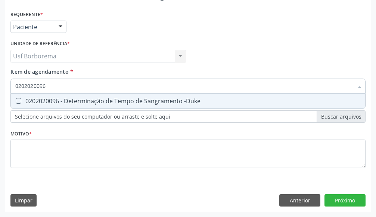
click at [50, 100] on div "0202020096 - Determinação de Tempo de Sangramento -Duke" at bounding box center [188, 101] width 346 height 6
click at [86, 103] on div "0202020070 - Determinação de Tempo de Coagulação" at bounding box center [188, 101] width 346 height 6
click at [80, 86] on input "0202020070" at bounding box center [184, 86] width 338 height 15
drag, startPoint x: 76, startPoint y: 101, endPoint x: 73, endPoint y: 96, distance: 5.5
click at [76, 101] on div "0202020142 - Determinação de Tempo e Atividade da Protrombina (Tap)" at bounding box center [188, 101] width 346 height 6
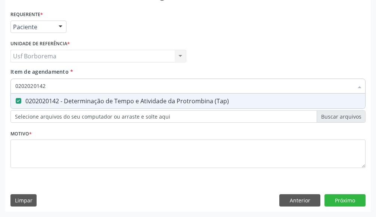
click at [70, 83] on input "0202020142" at bounding box center [184, 86] width 338 height 15
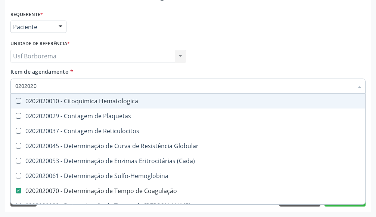
click at [88, 73] on div "Item de agendamento * 0202020 Desfazer seleção 0202020010 - Citoquimica Hematol…" at bounding box center [188, 80] width 356 height 24
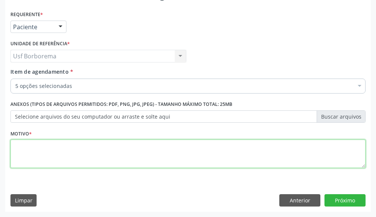
click at [162, 157] on textarea at bounding box center [188, 153] width 356 height 28
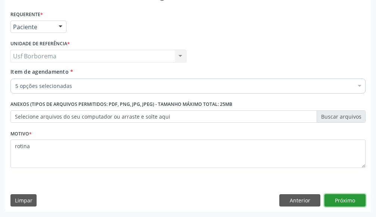
click at [347, 197] on button "Próximo" at bounding box center [345, 200] width 41 height 13
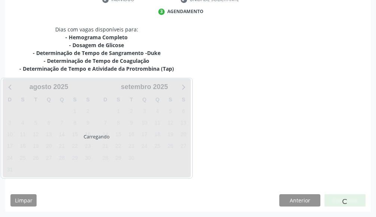
scroll to position [178, 0]
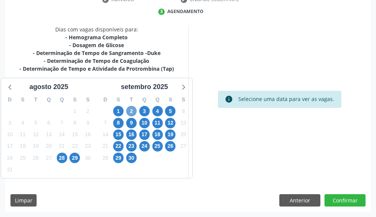
click at [129, 111] on span "2" at bounding box center [131, 111] width 10 height 10
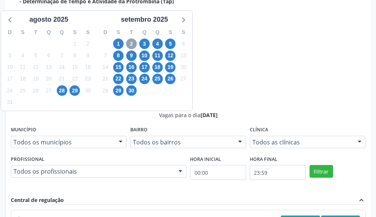
scroll to position [253, 0]
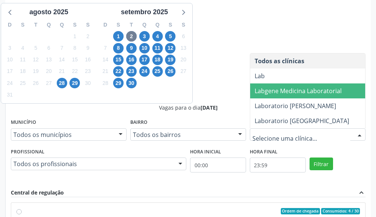
click at [293, 94] on span "Labgene Medicina Laboratorial" at bounding box center [298, 91] width 87 height 8
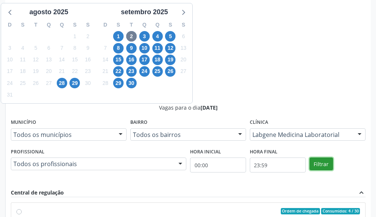
click at [316, 161] on button "Filtrar" at bounding box center [322, 163] width 24 height 13
click at [22, 208] on input "Ordem de chegada Consumidos: 4 / 30 Horário: 06:30 Clínica: Laboratorio Jose Pa…" at bounding box center [18, 211] width 5 height 7
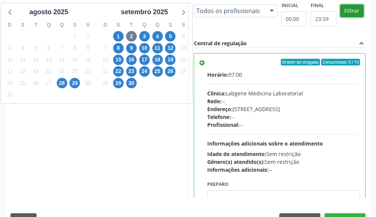
click at [341, 17] on button "Filtrar" at bounding box center [353, 10] width 24 height 13
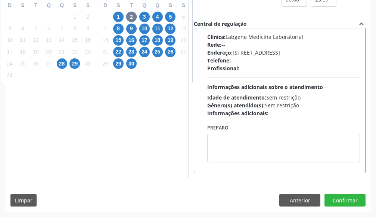
scroll to position [421, 0]
click at [346, 203] on button "Confirmar" at bounding box center [345, 200] width 41 height 13
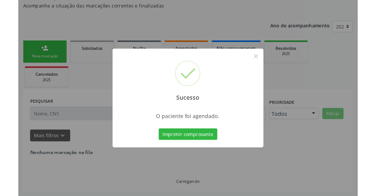
scroll to position [36, 0]
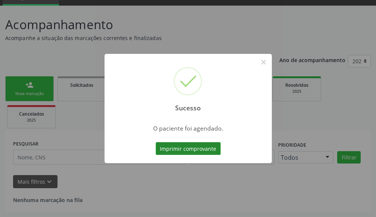
click at [159, 150] on button "Imprimir comprovante" at bounding box center [188, 148] width 65 height 13
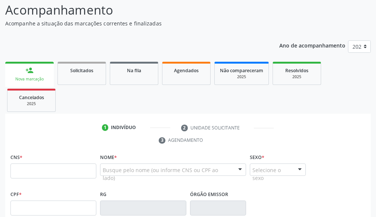
scroll to position [61, 0]
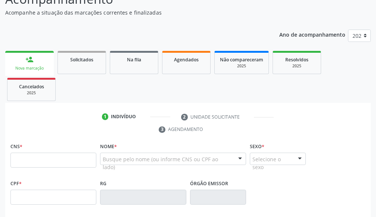
click at [67, 161] on input "text" at bounding box center [53, 160] width 86 height 15
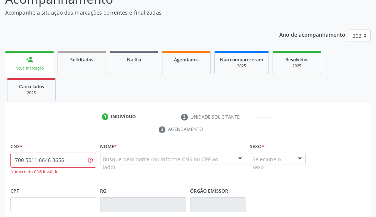
type input "700 5011 6646 3656"
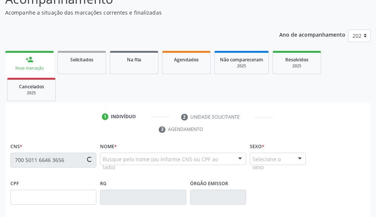
type input "168.768.094-98"
type input "23/03/2009"
type input "Jeciana Karla de Moura Torquato"
type input "(87) 99821-6351"
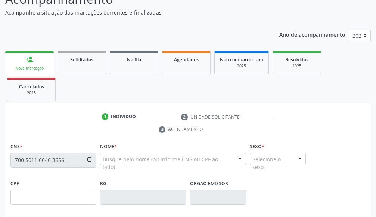
type input "103.109.374-50"
type input "230"
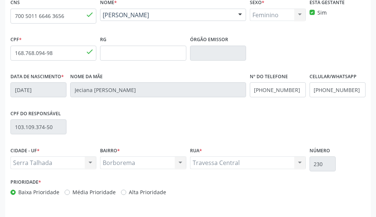
scroll to position [228, 0]
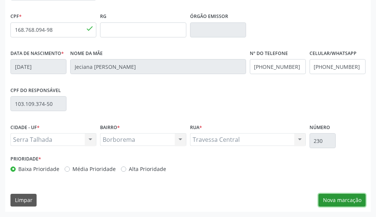
click at [339, 200] on button "Nova marcação" at bounding box center [342, 200] width 47 height 13
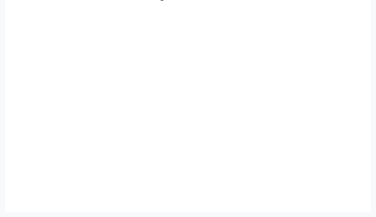
scroll to position [193, 0]
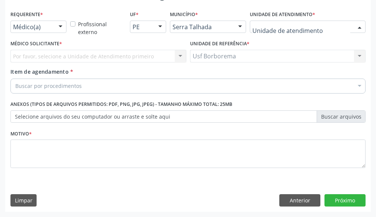
click at [336, 25] on div at bounding box center [308, 27] width 116 height 13
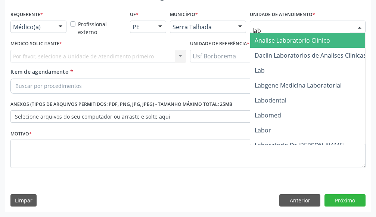
type input "labg"
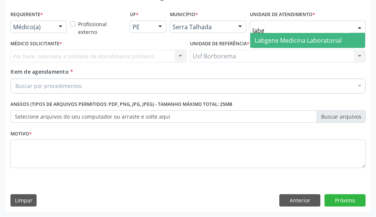
click at [323, 35] on span "Labgene Medicina Laboratorial" at bounding box center [307, 40] width 115 height 15
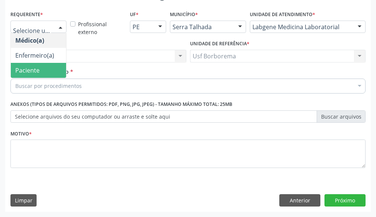
click at [62, 74] on span "Paciente" at bounding box center [38, 70] width 55 height 15
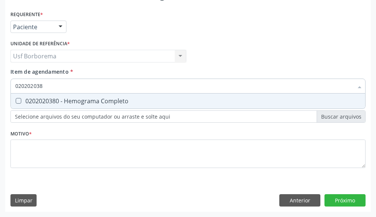
type input "0202020380"
click at [45, 103] on div "0202020380 - Hemograma Completo" at bounding box center [188, 101] width 346 height 6
checkbox Completo "true"
click at [47, 86] on input "0202020380" at bounding box center [184, 86] width 338 height 15
type input "02020203"
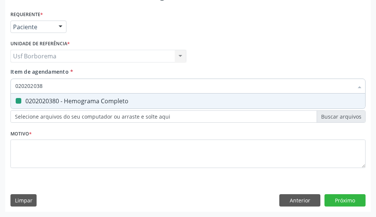
checkbox Completo "false"
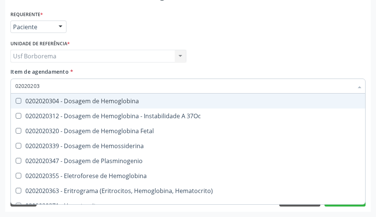
type input "0202020"
checkbox Completo "false"
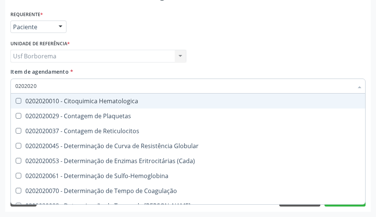
type input "020202"
checkbox Completo "false"
checkbox Leucograma "true"
type input "02020"
checkbox Completo "false"
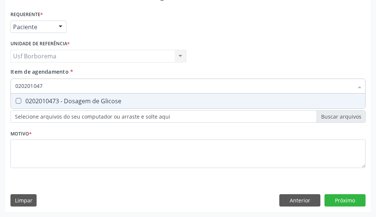
type input "0202010473"
click at [52, 98] on div "0202010473 - Dosagem de Glicose" at bounding box center [188, 101] width 346 height 6
checkbox Glicose "true"
click at [61, 88] on input "0202010473" at bounding box center [184, 86] width 338 height 15
type input "02020104"
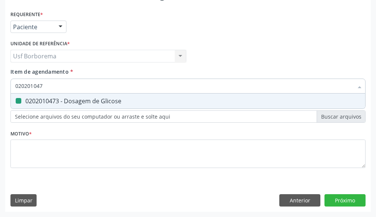
checkbox Glicose "false"
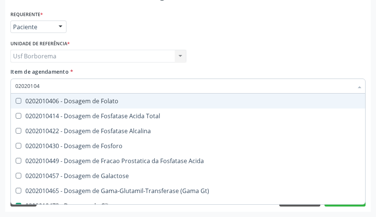
type input "0202010"
checkbox Glicose "false"
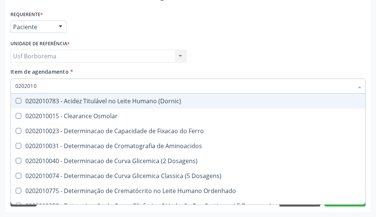
type input "020201"
checkbox Glicose "false"
checkbox Nt-Probnp\) "true"
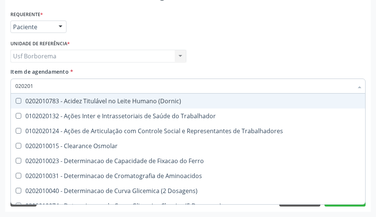
type input "02020"
checkbox Glicose "false"
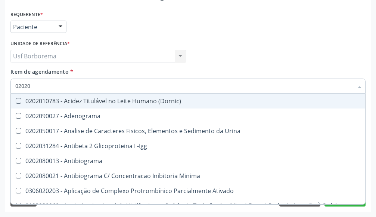
type input "0202"
checkbox Glicose "false"
checkbox Lactato "true"
checkbox Completo "false"
checkbox Pylori "true"
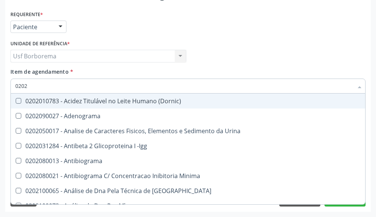
type input "020"
checkbox Glicose "false"
checkbox Completo "false"
checkbox Boston "true"
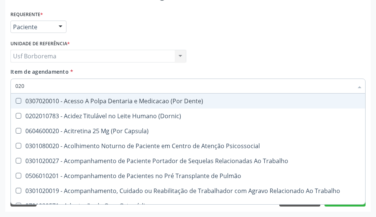
type input "0202"
checkbox Laser "true"
checkbox Biologica "true"
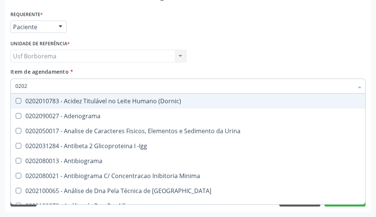
type input "02020"
checkbox Glicose "true"
checkbox Lactato "false"
checkbox Completo "true"
checkbox Pylori "false"
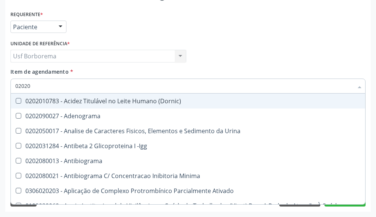
type input "020203"
checkbox Aminoacidos "true"
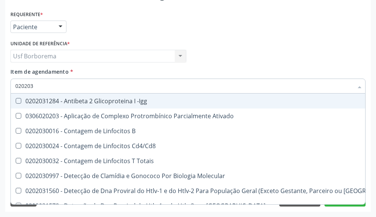
type input "0202030"
checkbox Completo "false"
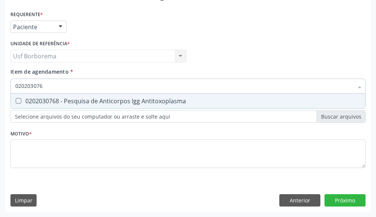
type input "02020307"
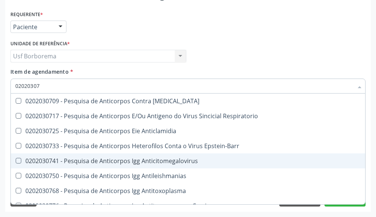
click at [92, 162] on div "0202030741 - Pesquisa de Anticorpos Igg Anticitomegalovirus" at bounding box center [188, 161] width 346 height 6
click at [87, 160] on div "0202030741 - Pesquisa de Anticorpos Igg Anticitomegalovirus" at bounding box center [188, 161] width 346 height 6
checkbox Anticitomegalovirus "false"
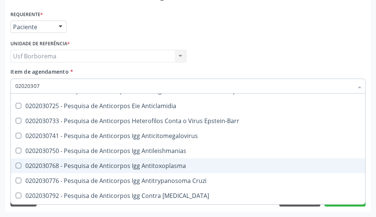
click at [89, 161] on span "0202030768 - Pesquisa de Anticorpos Igg Antitoxoplasma" at bounding box center [188, 165] width 355 height 15
checkbox Antitoxoplasma "true"
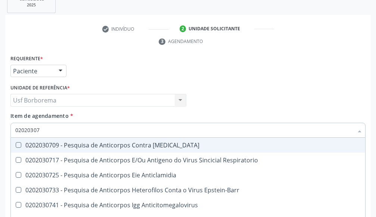
scroll to position [143, 0]
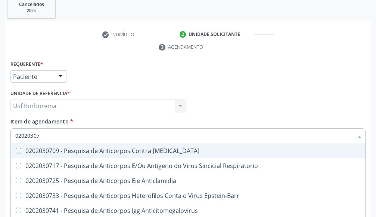
click at [117, 140] on input "02020307" at bounding box center [184, 135] width 338 height 15
type input "0202030"
checkbox Antitoxoplasma "false"
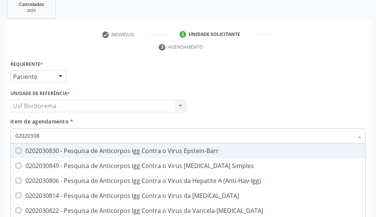
type input "020203087"
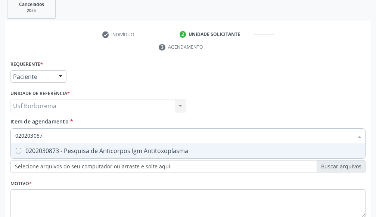
click at [121, 148] on div "0202030873 - Pesquisa de Anticorpos Igm Antitoxoplasma" at bounding box center [188, 151] width 346 height 6
checkbox Antitoxoplasma "true"
click at [106, 134] on input "020203087" at bounding box center [184, 135] width 338 height 15
type input "02020308"
checkbox Antitoxoplasma "false"
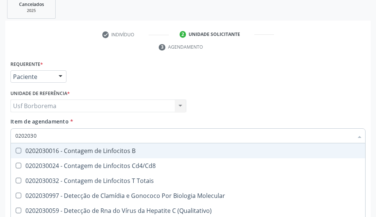
type input "020203"
checkbox Antiglomerulo "true"
checkbox Antitoxoplasma "false"
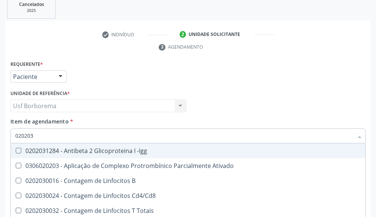
type input "0202030"
checkbox Completo "false"
checkbox \(Ro\) "true"
checkbox Antiespermatozoides "true"
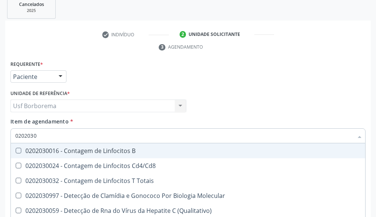
type input "02020307"
checkbox Reativa "true"
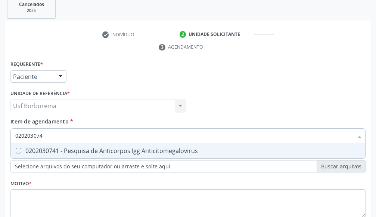
type input "0202030741"
click at [104, 154] on div "0202030741 - Pesquisa de Anticorpos Igg Anticitomegalovirus" at bounding box center [188, 151] width 346 height 6
checkbox Anticitomegalovirus "true"
click at [99, 138] on input "0202030741" at bounding box center [184, 135] width 338 height 15
type input "02020307"
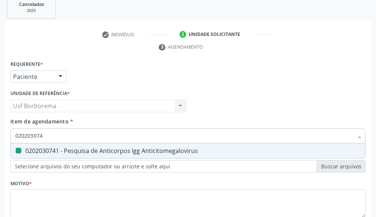
checkbox Anticitomegalovirus "false"
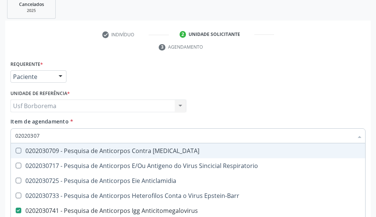
type input "0202030"
checkbox Anticitomegalovirus "false"
checkbox Antitoxoplasma "false"
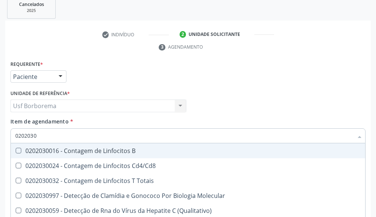
type input "02020308"
checkbox \(Ch50\) "true"
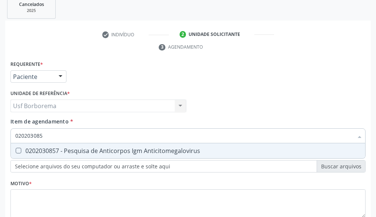
type input "0202030857"
click at [112, 149] on div "0202030857 - Pesquisa de Anticorpos Igm Anticitomegalovirus" at bounding box center [188, 151] width 346 height 6
checkbox Anticitomegalovirus "true"
click at [104, 133] on input "0202030857" at bounding box center [184, 135] width 338 height 15
type input "02020308"
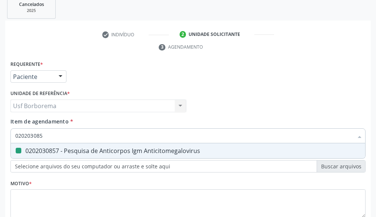
checkbox Anticitomegalovirus "false"
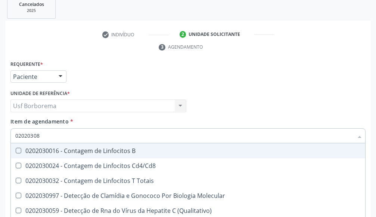
type input "0202030"
checkbox \(Qualitativo\) "false"
checkbox \(Ch50\) "false"
type input "02020308"
checkbox \(Qualitativo\) "true"
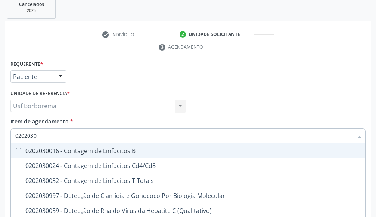
checkbox \(Ch50\) "true"
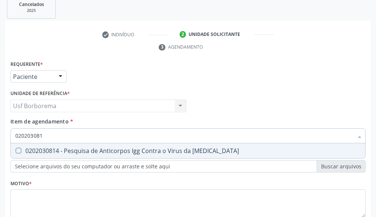
type input "0202030814"
drag, startPoint x: 108, startPoint y: 152, endPoint x: 102, endPoint y: 144, distance: 9.7
click at [106, 152] on div "0202030814 - Pesquisa de Anticorpos Igg Contra o Virus da [MEDICAL_DATA]" at bounding box center [188, 151] width 346 height 6
checkbox Rubeola "true"
click at [100, 134] on input "0202030814" at bounding box center [184, 135] width 338 height 15
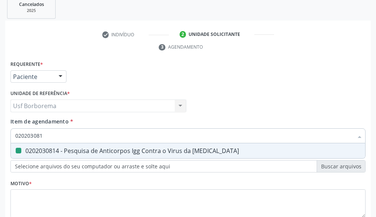
type input "02020308"
checkbox Rubeola "false"
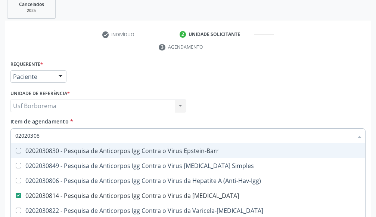
type input "0202030"
checkbox Rubeola "false"
checkbox Anticitomegalovirus "false"
checkbox Antitoxoplasma "false"
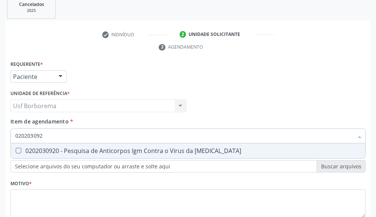
type input "0202030920"
click at [85, 148] on div "0202030920 - Pesquisa de Anticorpos Igm Contra o Virus da [MEDICAL_DATA]" at bounding box center [188, 151] width 346 height 6
checkbox Rubeola "true"
click at [85, 135] on input "0202030920" at bounding box center [184, 135] width 338 height 15
type input "02020309"
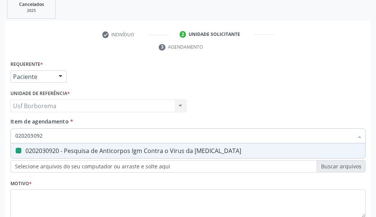
checkbox Rubeola "false"
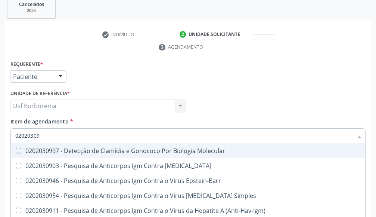
type input "0202030"
checkbox Rubeola "false"
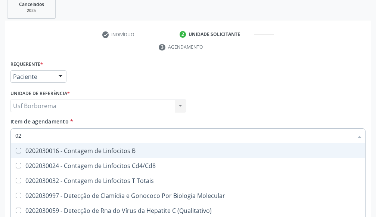
type input "0"
checkbox Antiglomerulo "false"
checkbox Anticitomegalovirus "false"
checkbox Antitoxoplasma "false"
checkbox Rubeola "false"
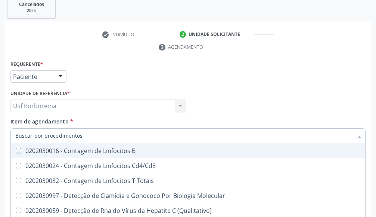
checkbox Anticitomegalovirus "false"
checkbox Antitoxoplasma "false"
checkbox Rubeola "false"
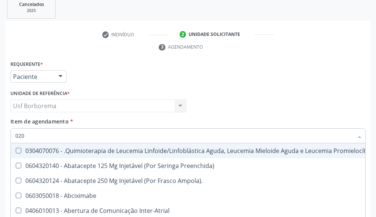
type input "0202"
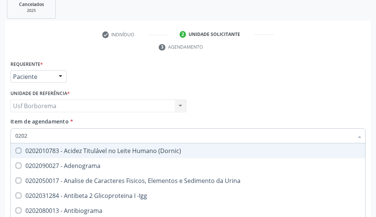
checkbox Glicose "true"
checkbox Completo "true"
checkbox Anticitomegalovirus "true"
checkbox Antitoxoplasma "true"
checkbox Rubeola "true"
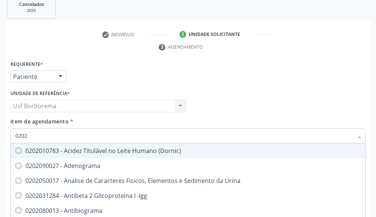
checkbox Anticitomegalovirus "true"
checkbox Antitoxoplasma "true"
checkbox Rubeola "true"
type input "02020"
checkbox Xi "true"
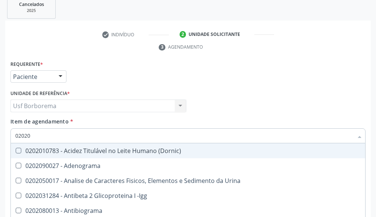
checkbox Glicose "false"
checkbox Zinco "true"
checkbox Completo "false"
checkbox Trabalho "true"
checkbox Carini "true"
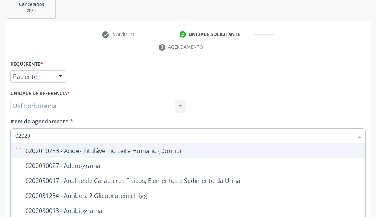
checkbox Gestante "true"
checkbox Parceria\) "true"
checkbox Anticardiolipina "true"
checkbox Anticitomegalovirus "false"
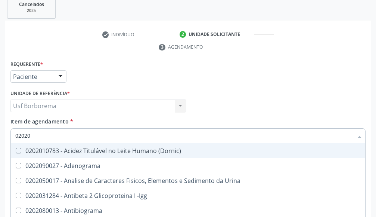
checkbox Antitoxoplasma "false"
checkbox Rubeola "false"
checkbox Anticitomegalovirus "false"
checkbox Antitoxoplasma "false"
checkbox Rubeola "false"
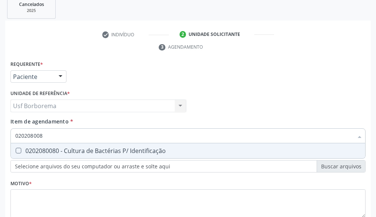
type input "0202080080"
click at [95, 148] on div "0202080080 - Cultura de Bactérias P/ Identificação" at bounding box center [188, 151] width 346 height 6
checkbox Identificação "true"
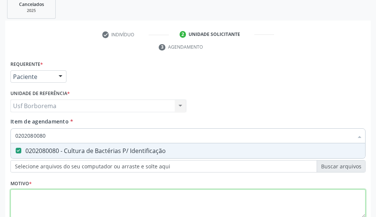
click at [79, 216] on div "Requerente * Paciente Médico(a) Enfermeiro(a) Paciente Nenhum resultado encontr…" at bounding box center [188, 143] width 356 height 169
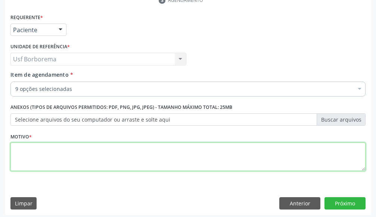
scroll to position [193, 0]
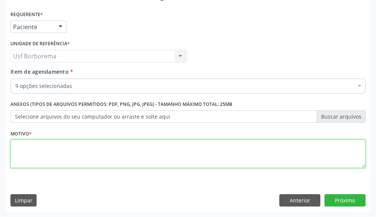
click at [98, 150] on textarea at bounding box center [188, 153] width 356 height 28
type textarea "rotina"
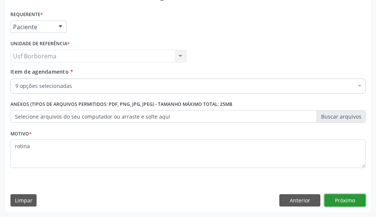
click at [332, 198] on button "Próximo" at bounding box center [345, 200] width 41 height 13
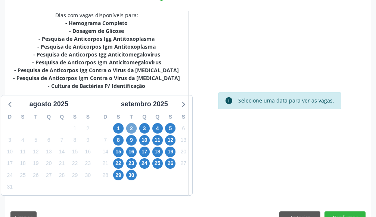
click at [134, 125] on span "2" at bounding box center [131, 128] width 10 height 10
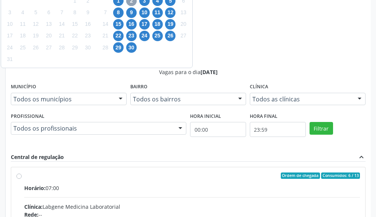
scroll to position [367, 0]
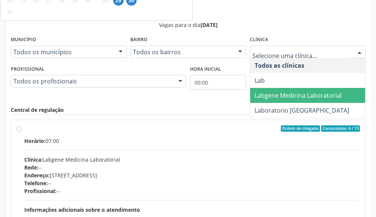
click at [338, 94] on span "Labgene Medicina Laboratorial" at bounding box center [298, 95] width 87 height 8
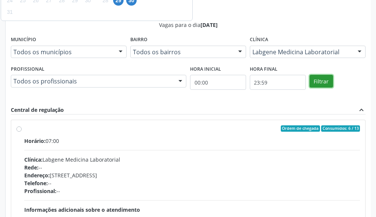
click at [326, 86] on button "Filtrar" at bounding box center [322, 81] width 24 height 13
click at [326, 156] on div "Clínica: Labgene Medicina Laboratorial" at bounding box center [192, 160] width 336 height 8
click at [22, 125] on input "Ordem de chegada Consumidos: 6 / 13 Horário: 07:00 Clínica: Labgene Medicina La…" at bounding box center [18, 128] width 5 height 7
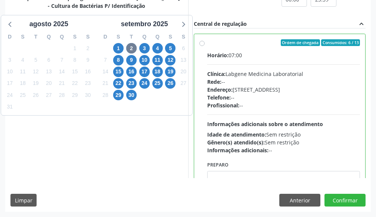
radio input "true"
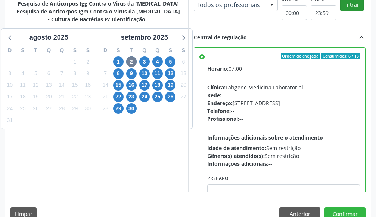
click at [326, 86] on div "Dias com vagas disponíveis para: - Hemograma Completo - Dosagem de Glicose - Pe…" at bounding box center [188, 68] width 366 height 247
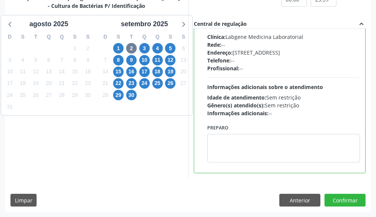
scroll to position [453, 0]
click at [344, 197] on button "Confirmar" at bounding box center [345, 200] width 41 height 13
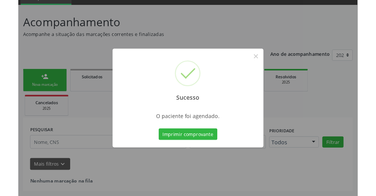
scroll to position [36, 0]
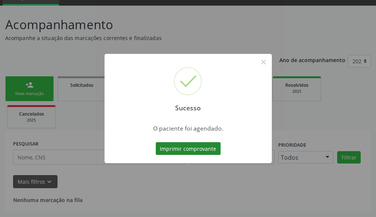
click at [173, 149] on button "Imprimir comprovante" at bounding box center [188, 148] width 65 height 13
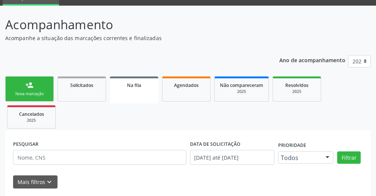
click at [30, 88] on div "person_add" at bounding box center [29, 85] width 8 height 8
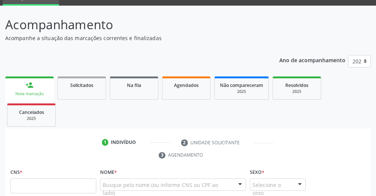
click at [21, 92] on div "Nova marcação" at bounding box center [29, 94] width 38 height 6
click at [20, 92] on div "Nova marcação" at bounding box center [29, 94] width 38 height 6
click at [18, 92] on div "Nova marcação" at bounding box center [29, 94] width 38 height 6
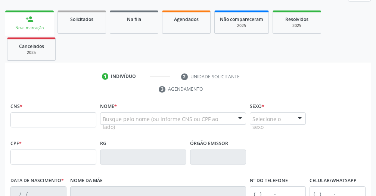
scroll to position [110, 0]
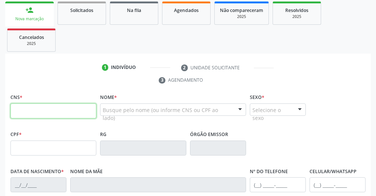
click at [47, 108] on input "text" at bounding box center [53, 110] width 86 height 15
type input "898 0029 8674 7207"
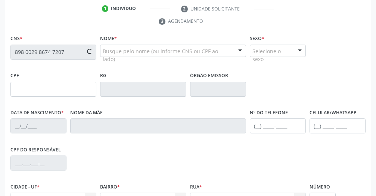
scroll to position [135, 0]
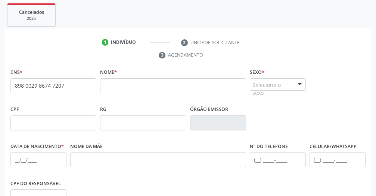
click at [70, 82] on span "none" at bounding box center [77, 84] width 33 height 8
click at [82, 92] on input "898 0029 8674 7207" at bounding box center [53, 85] width 86 height 15
click at [83, 90] on input "898 0029 8674 7207" at bounding box center [53, 85] width 86 height 15
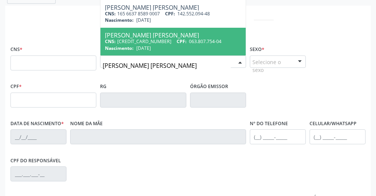
scroll to position [160, 0]
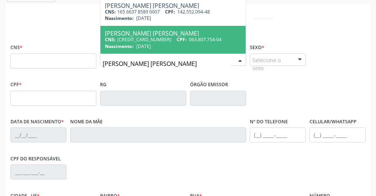
click at [154, 66] on input "[PERSON_NAME] [PERSON_NAME]" at bounding box center [167, 63] width 128 height 15
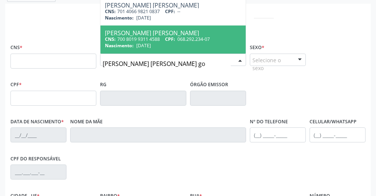
type input "rosa maria gon"
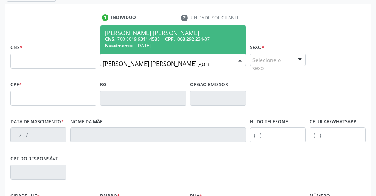
click at [210, 39] on span "068.292.234-07" at bounding box center [194, 39] width 33 height 6
type input "700 8019 9311 4588"
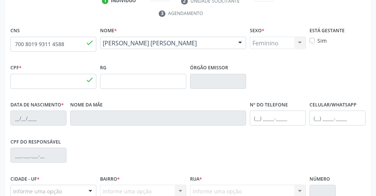
type input "068.292.234-07"
type input "27/06/1980"
type input "Francisca Lopes Goncalves"
type input "(87) 99953-6354"
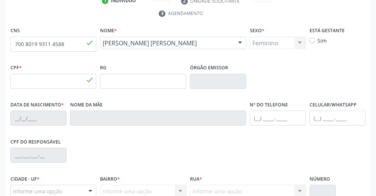
type input "398"
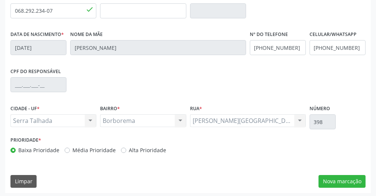
scroll to position [249, 0]
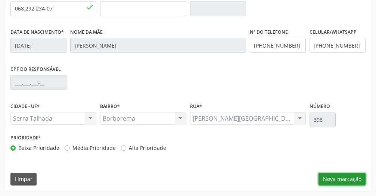
click at [326, 180] on button "Nova marcação" at bounding box center [342, 178] width 47 height 13
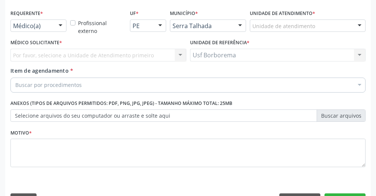
scroll to position [164, 0]
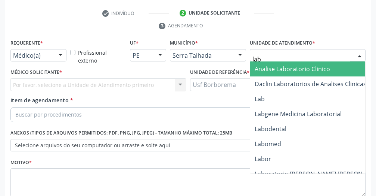
type input "labg"
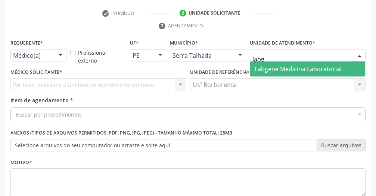
click at [347, 68] on span "Labgene Medicina Laboratorial" at bounding box center [307, 68] width 115 height 15
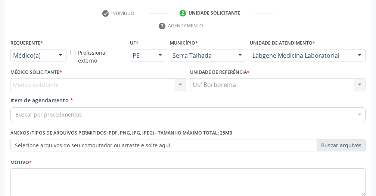
click at [54, 58] on div "Médico(a)" at bounding box center [38, 55] width 56 height 13
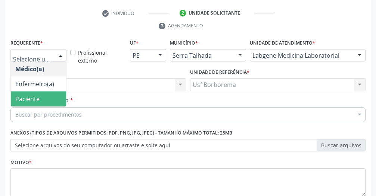
click at [47, 97] on span "Paciente" at bounding box center [38, 98] width 55 height 15
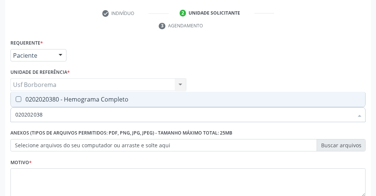
type input "0202020380"
click at [34, 96] on div "0202020380 - Hemograma Completo" at bounding box center [188, 99] width 346 height 6
checkbox Completo "true"
click at [57, 116] on input "0202020380" at bounding box center [184, 114] width 338 height 15
type input "02020203"
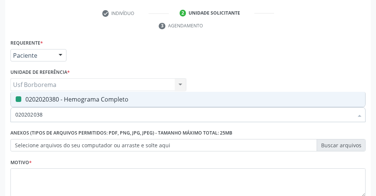
checkbox Completo "false"
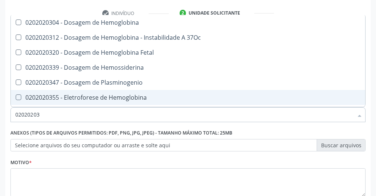
type input "0202020"
checkbox Completo "false"
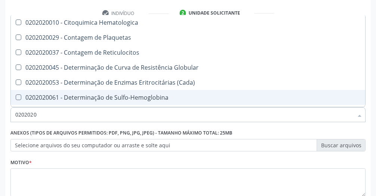
type input "020202"
checkbox Completo "false"
checkbox Leucograma "true"
type input "02020"
checkbox Completo "false"
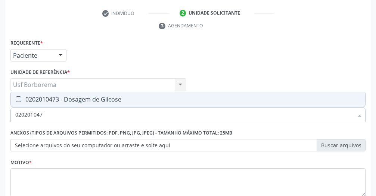
type input "0202010473"
click at [43, 98] on div "0202010473 - Dosagem de Glicose" at bounding box center [188, 99] width 346 height 6
checkbox Glicose "true"
click at [63, 114] on input "0202010473" at bounding box center [184, 114] width 338 height 15
type input "02020104"
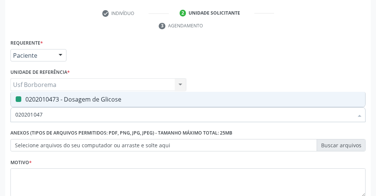
checkbox Glicose "false"
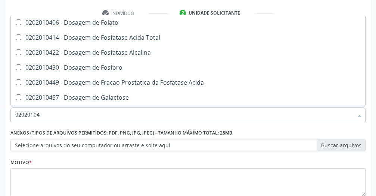
type input "0202010"
checkbox Glicose "false"
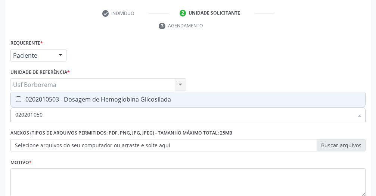
type input "0202010503"
click at [40, 101] on div "0202010503 - Dosagem de Hemoglobina Glicosilada" at bounding box center [188, 99] width 346 height 6
checkbox Glicosilada "true"
click at [49, 113] on input "0202010503" at bounding box center [184, 114] width 338 height 15
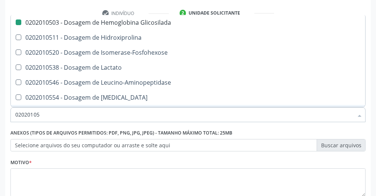
type input "0202010"
checkbox Glicosilada "false"
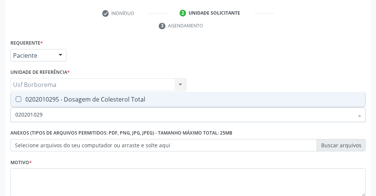
type input "0202010295"
drag, startPoint x: 28, startPoint y: 99, endPoint x: 41, endPoint y: 105, distance: 14.2
click at [29, 99] on div "0202010295 - Dosagem de Colesterol Total" at bounding box center [188, 99] width 346 height 6
checkbox Total "true"
click at [65, 116] on input "0202010295" at bounding box center [184, 114] width 338 height 15
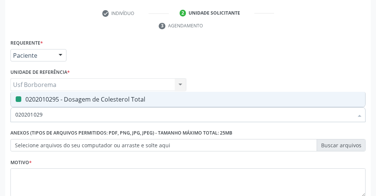
type input "02020102"
checkbox Total "false"
type input "0202010287"
click at [63, 101] on div "0202010287 - Dosagem de Colesterol Ldl" at bounding box center [188, 99] width 346 height 6
checkbox Ldl "true"
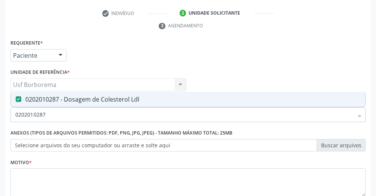
click at [71, 111] on input "0202010287" at bounding box center [184, 114] width 338 height 15
type input "02020102"
checkbox Ldl "false"
type input "0202010279"
click at [62, 99] on div "0202010279 - Dosagem de Colesterol Hdl" at bounding box center [188, 99] width 346 height 6
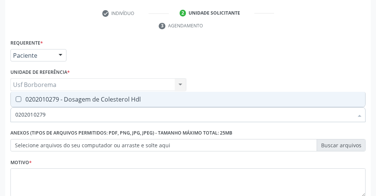
checkbox Hdl "true"
click at [61, 114] on input "0202010279" at bounding box center [184, 114] width 338 height 15
type input "02020102"
checkbox Hdl "false"
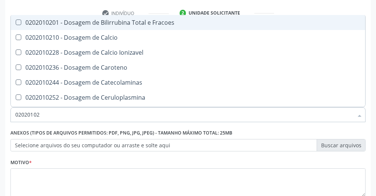
type input "0202010"
checkbox Hdl "false"
checkbox Ldl "false"
checkbox Total "false"
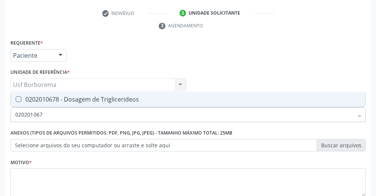
type input "0202010678"
click at [24, 99] on div "0202010678 - Dosagem de Triglicerideos" at bounding box center [188, 99] width 346 height 6
checkbox Triglicerideos "true"
click at [48, 117] on input "0202010678" at bounding box center [184, 114] width 338 height 15
type input "02020106"
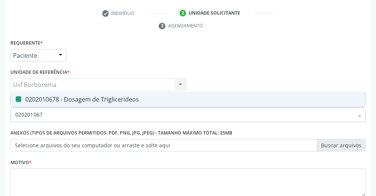
checkbox Triglicerideos "false"
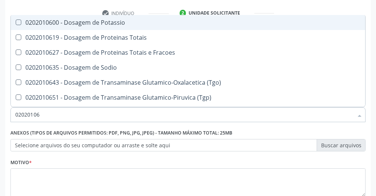
type input "0202010"
checkbox Triglicerideos "false"
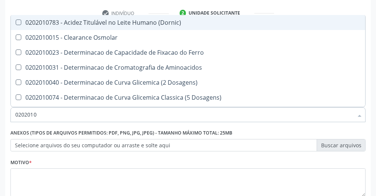
type input "02020106"
checkbox Dosagens\) "true"
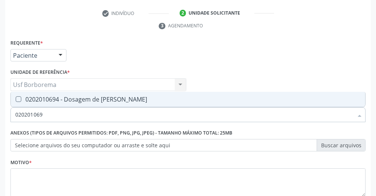
type input "0202010694"
click at [51, 99] on div "0202010694 - Dosagem de Ureia" at bounding box center [188, 99] width 346 height 6
checkbox Ureia "true"
click at [62, 115] on input "0202010694" at bounding box center [184, 114] width 338 height 15
type input "02020106"
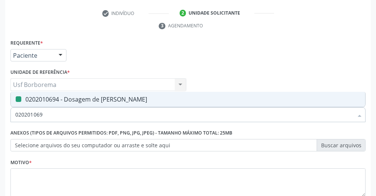
checkbox Ureia "false"
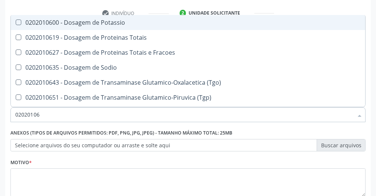
type input "0202010"
checkbox Triglicerideos "false"
checkbox Ureia "false"
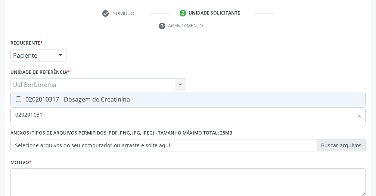
type input "0202010317"
click at [31, 99] on div "0202010317 - Dosagem de Creatinina" at bounding box center [188, 99] width 346 height 6
checkbox Creatinina "true"
click at [53, 113] on input "0202010317" at bounding box center [184, 114] width 338 height 15
type input "02020103"
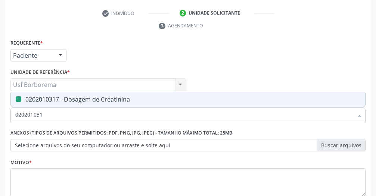
checkbox Creatinina "false"
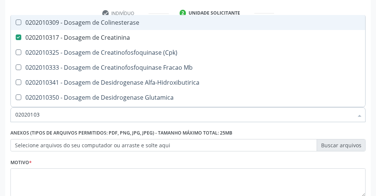
type input "0202010"
checkbox Creatinina "false"
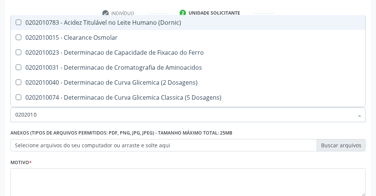
type input "02020106"
checkbox Dosagens\) "true"
checkbox Osmolaridade "true"
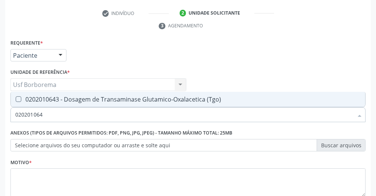
type input "0202010643"
drag, startPoint x: 77, startPoint y: 97, endPoint x: 92, endPoint y: 102, distance: 16.1
click at [77, 97] on div "0202010643 - Dosagem de Transaminase Glutamico-Oxalacetica (Tgo)" at bounding box center [188, 99] width 346 height 6
checkbox \(Tgo\) "true"
click at [92, 113] on input "0202010643" at bounding box center [184, 114] width 338 height 15
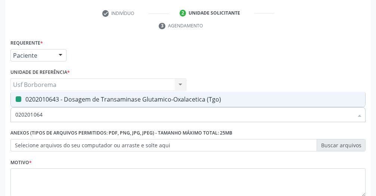
type input "02020106"
checkbox \(Tgo\) "false"
type input "0202010651"
drag, startPoint x: 40, startPoint y: 100, endPoint x: 50, endPoint y: 107, distance: 12.1
click at [41, 100] on div "0202010651 - Dosagem de Transaminase Glutamico-Piruvica (Tgp)" at bounding box center [188, 99] width 346 height 6
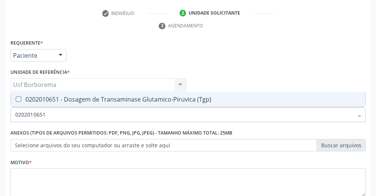
checkbox \(Tgp\) "true"
click at [56, 114] on input "0202010651" at bounding box center [184, 114] width 338 height 15
type input "02020106"
checkbox \(Tgp\) "false"
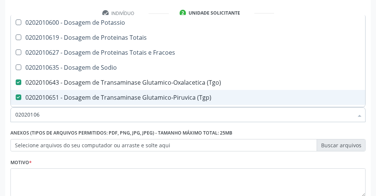
type input "0202010"
checkbox \(Tgo\) "false"
checkbox \(Tgp\) "false"
checkbox Triglicerideos "false"
checkbox Ureia "false"
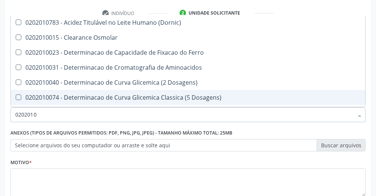
type input "020201"
checkbox Hdl "false"
checkbox Ldl "false"
checkbox Total "false"
checkbox Creatinina "false"
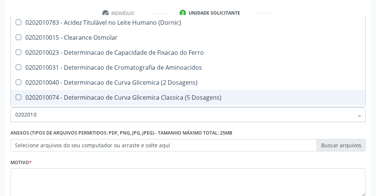
checkbox Latica "true"
checkbox Fracionadas\) "true"
checkbox Ferritina "true"
checkbox Folato "true"
checkbox Glicose "false"
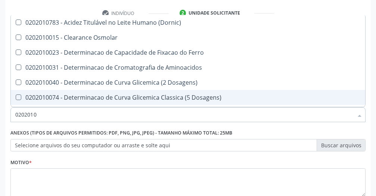
checkbox Glicosilada "false"
checkbox Nt-Probnp\) "true"
checkbox Potassio "true"
checkbox \(Tgo\) "false"
checkbox \(Tgp\) "false"
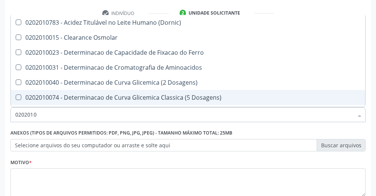
checkbox Triglicerideos "false"
checkbox Ureia "false"
checkbox D-Xilose "true"
checkbox Orais "true"
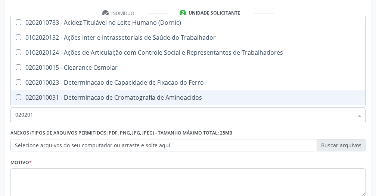
type input "02020"
checkbox Hdl "false"
checkbox Ldl "false"
checkbox Total "false"
checkbox Creatinina "false"
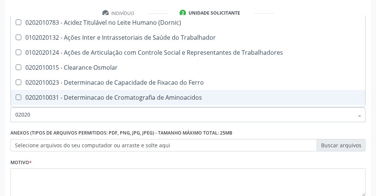
checkbox Glicose "false"
checkbox Glicosilada "false"
checkbox \(Tgo\) "false"
checkbox \(Tgp\) "false"
checkbox Triglicerideos "false"
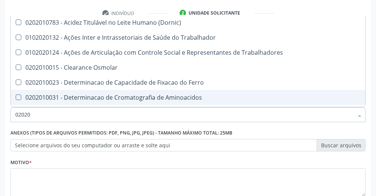
checkbox Ureia "false"
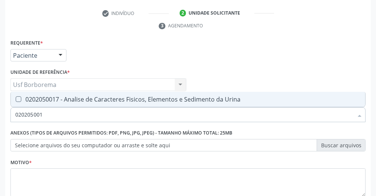
type input "0202050017"
drag, startPoint x: 46, startPoint y: 97, endPoint x: 55, endPoint y: 103, distance: 10.5
click at [47, 97] on div "0202050017 - Analise de Caracteres Fisicos, Elementos e Sedimento da Urina" at bounding box center [188, 99] width 346 height 6
checkbox Urina "true"
click at [64, 115] on input "0202050017" at bounding box center [184, 114] width 338 height 15
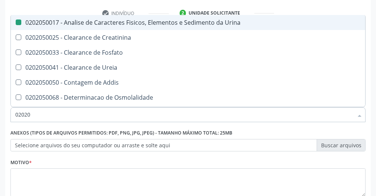
type input "0202"
checkbox Urina "false"
checkbox Fosfato "true"
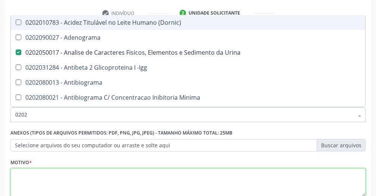
click at [154, 182] on textarea at bounding box center [188, 182] width 356 height 28
click at [153, 182] on textarea at bounding box center [188, 182] width 356 height 28
checkbox Adenograma "true"
checkbox -Igg "true"
checkbox Antibiograma "true"
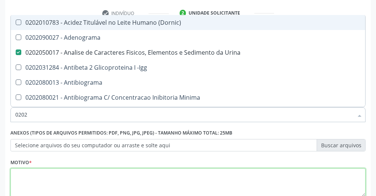
checkbox Minima "true"
checkbox Blot "true"
checkbox Mlpa "true"
checkbox Ativado "true"
checkbox Fibrinogênio "true"
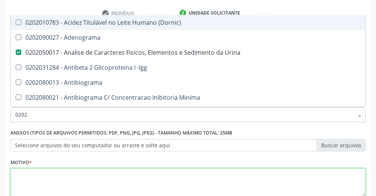
checkbox Saúde "true"
checkbox Clínico "true"
checkbox Oncológica "true"
checkbox Hdl "false"
checkbox Ldl "false"
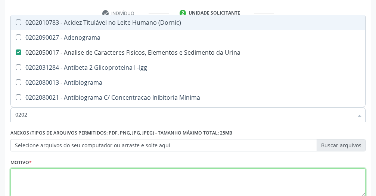
checkbox Total "false"
checkbox Creatinina "false"
checkbox Glicose "false"
checkbox Glicosilada "false"
checkbox \(Tgo\) "false"
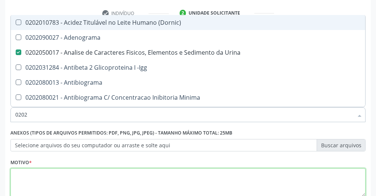
checkbox \(Tgp\) "false"
checkbox Triglicerideos "false"
checkbox Ureia "false"
checkbox Completo "false"
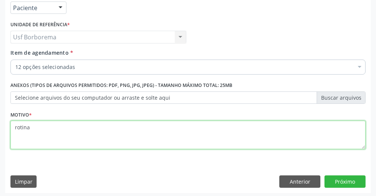
scroll to position [214, 0]
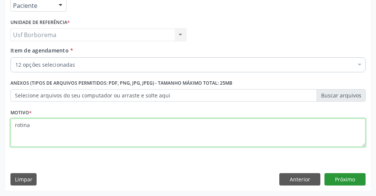
type textarea "rotina"
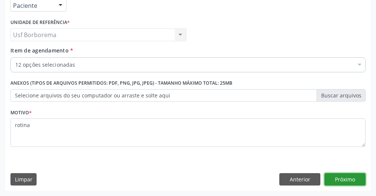
click at [338, 177] on button "Próximo" at bounding box center [345, 179] width 41 height 13
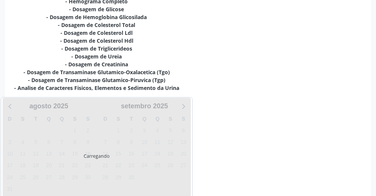
scroll to position [216, 0]
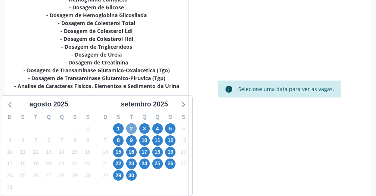
click at [129, 125] on span "2" at bounding box center [131, 128] width 10 height 10
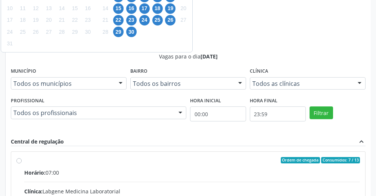
scroll to position [415, 0]
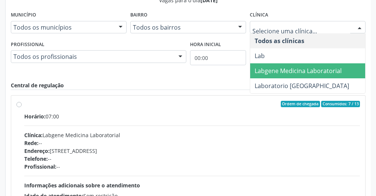
click at [308, 65] on span "Labgene Medicina Laboratorial" at bounding box center [307, 70] width 115 height 15
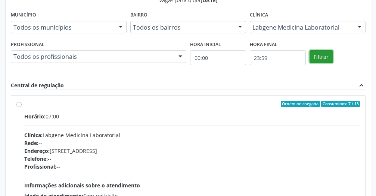
click at [317, 61] on button "Filtrar" at bounding box center [322, 56] width 24 height 13
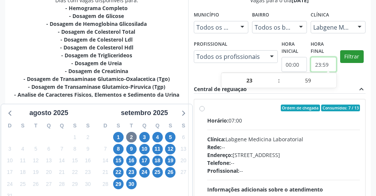
click at [317, 61] on input "23:59" at bounding box center [323, 64] width 25 height 15
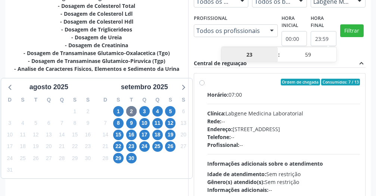
scroll to position [231, 0]
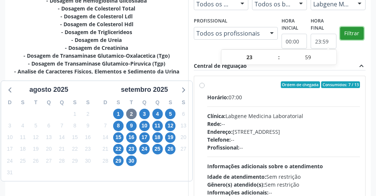
click at [350, 32] on button "Filtrar" at bounding box center [353, 33] width 24 height 13
click at [207, 84] on label "Ordem de chegada Consumidos: 7 / 13 Horário: 07:00 Clínica: Labgene Medicina La…" at bounding box center [283, 138] width 153 height 115
click at [203, 84] on input "Ordem de chegada Consumidos: 7 / 13 Horário: 07:00 Clínica: Labgene Medicina La…" at bounding box center [202, 84] width 5 height 7
radio input "true"
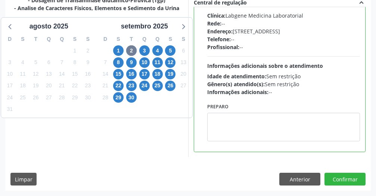
scroll to position [498, 0]
click at [344, 181] on button "Confirmar" at bounding box center [345, 178] width 41 height 13
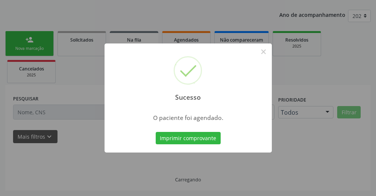
scroll to position [57, 0]
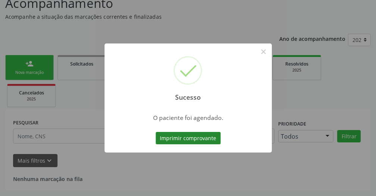
click at [190, 142] on button "Imprimir comprovante" at bounding box center [188, 138] width 65 height 13
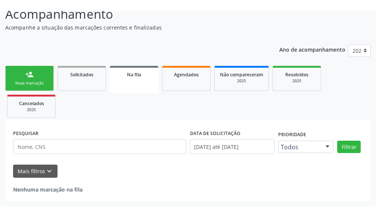
scroll to position [36, 0]
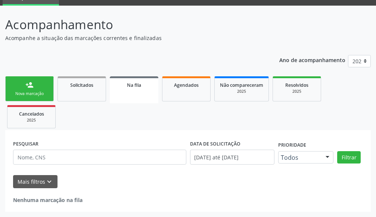
click at [39, 80] on link "person_add Nova marcação" at bounding box center [29, 88] width 49 height 25
click at [38, 80] on link "person_add Nova marcação" at bounding box center [29, 88] width 49 height 25
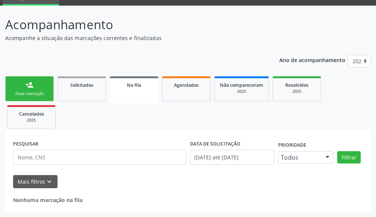
click at [38, 80] on link "person_add Nova marcação" at bounding box center [29, 88] width 49 height 25
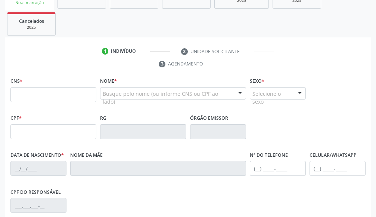
scroll to position [135, 0]
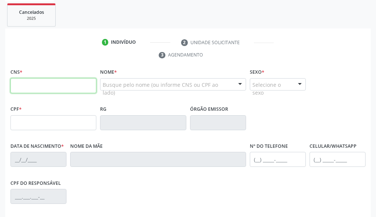
click at [38, 80] on input "text" at bounding box center [53, 85] width 86 height 15
type input "898 0045 3338 7448"
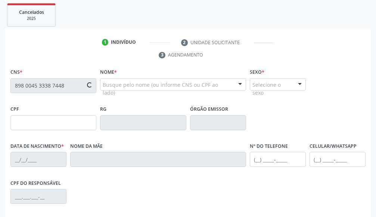
type input "099.161.614-61"
type input "03/04/1954"
type input "Antonia Maria da Conceicao"
type input "(87) 99927-3149"
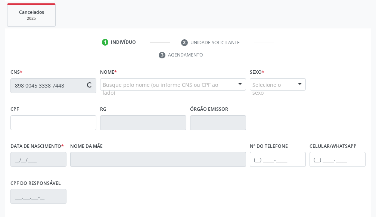
type input "468"
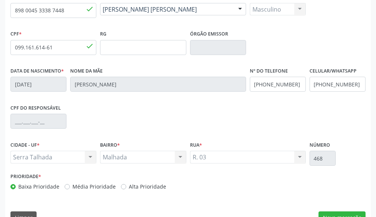
scroll to position [228, 0]
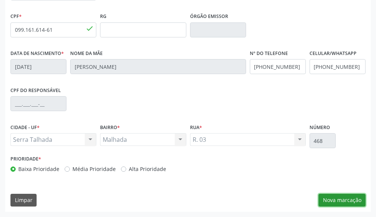
click at [346, 195] on button "Nova marcação" at bounding box center [342, 200] width 47 height 13
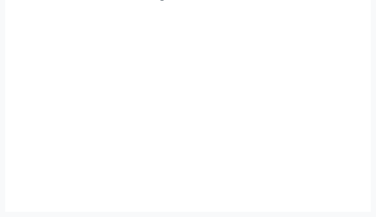
scroll to position [193, 0]
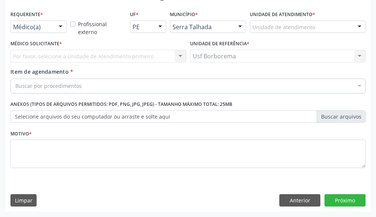
click at [289, 19] on label "Unidade de atendimento *" at bounding box center [282, 15] width 65 height 12
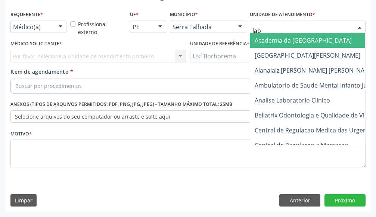
type input "labg"
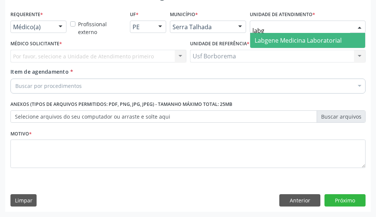
click at [267, 41] on span "Labgene Medicina Laboratorial" at bounding box center [298, 40] width 87 height 8
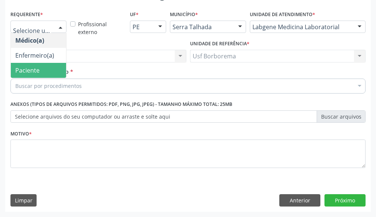
click at [41, 70] on span "Paciente" at bounding box center [38, 70] width 55 height 15
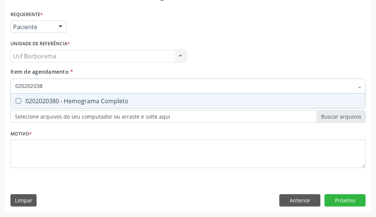
type input "0202020380"
click at [22, 102] on div "0202020380 - Hemograma Completo" at bounding box center [188, 101] width 346 height 6
checkbox Completo "true"
click at [53, 84] on input "0202020380" at bounding box center [184, 86] width 338 height 15
type input "02020203"
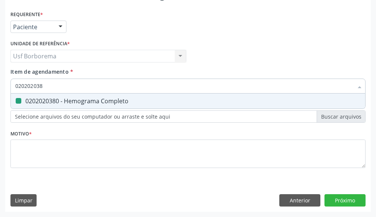
checkbox Completo "false"
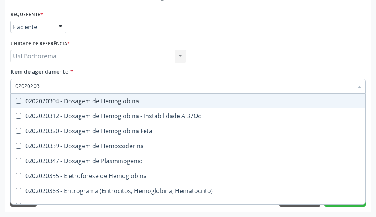
type input "0202020"
checkbox Completo "false"
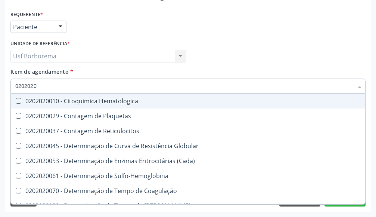
type input "020202"
checkbox Completo "false"
checkbox Leucograma "true"
type input "02020"
checkbox Completo "false"
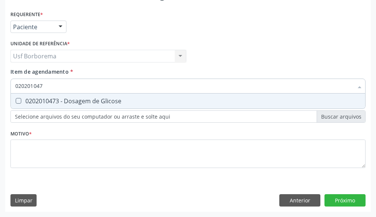
type input "0202010473"
click at [73, 98] on div "0202010473 - Dosagem de Glicose" at bounding box center [188, 101] width 346 height 6
checkbox Glicose "true"
click at [74, 84] on input "0202010473" at bounding box center [184, 86] width 338 height 15
type input "02020104"
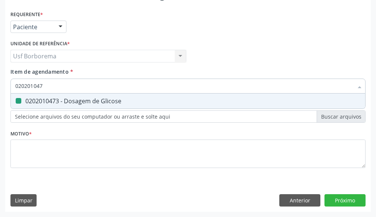
checkbox Glicose "false"
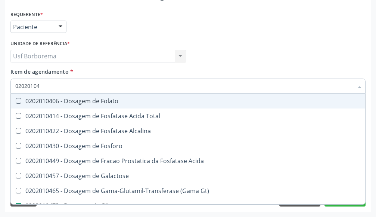
type input "0202010"
checkbox Glicose "false"
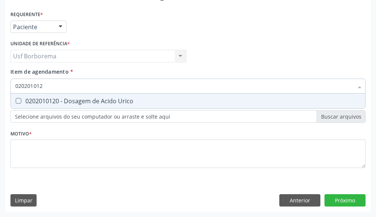
type input "0202010120"
click at [48, 101] on div "0202010120 - Dosagem de Acido Urico" at bounding box center [188, 101] width 346 height 6
checkbox Urico "true"
click at [63, 84] on input "0202010120" at bounding box center [184, 86] width 338 height 15
type input "02020101"
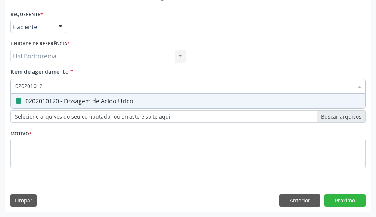
checkbox Urico "false"
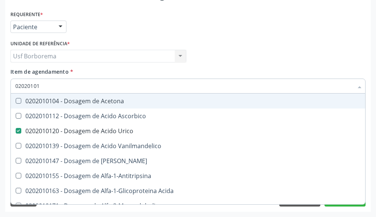
type input "0202010"
checkbox Urico "false"
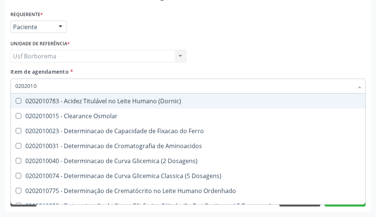
type input "020201"
checkbox Urico "false"
checkbox Amonia "true"
checkbox Glicose "false"
checkbox Nt-Probnp\) "true"
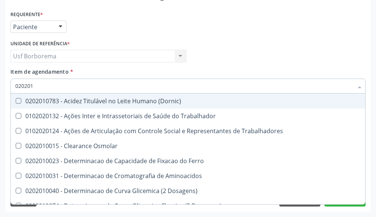
type input "0202010"
checkbox Ativada\) "true"
checkbox Urico "false"
checkbox II "true"
checkbox Glicose "false"
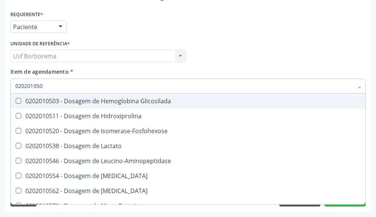
type input "0202010503"
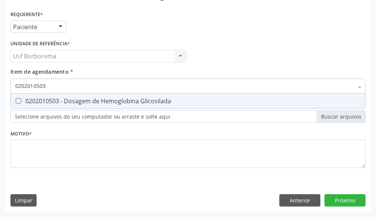
click at [68, 98] on div "0202010503 - Dosagem de Hemoglobina Glicosilada" at bounding box center [188, 101] width 346 height 6
checkbox Glicosilada "true"
click at [60, 87] on input "0202010503" at bounding box center [184, 86] width 338 height 15
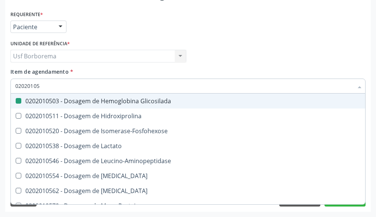
type input "0202010"
checkbox Glicosilada "false"
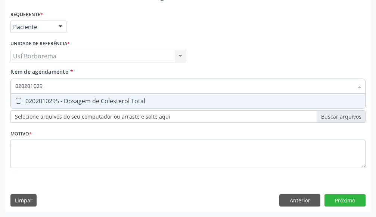
type input "0202010295"
click at [80, 98] on div "0202010295 - Dosagem de Colesterol Total" at bounding box center [188, 101] width 346 height 6
checkbox Total "true"
click at [71, 85] on input "0202010295" at bounding box center [184, 86] width 338 height 15
click at [59, 87] on input "0202010295" at bounding box center [184, 86] width 338 height 15
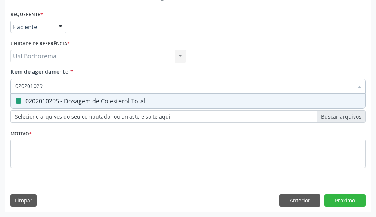
type input "02020102"
checkbox Total "false"
type input "0202010287"
click at [77, 96] on span "0202010287 - Dosagem de Colesterol Ldl" at bounding box center [188, 100] width 355 height 15
checkbox Ldl "true"
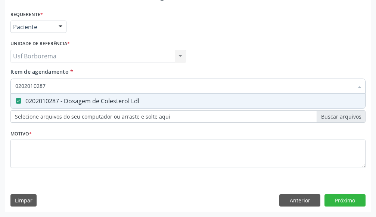
click at [72, 87] on input "0202010287" at bounding box center [184, 86] width 338 height 15
type input "02020102"
checkbox Ldl "false"
type input "0202010279"
click at [89, 101] on div "0202010279 - Dosagem de Colesterol Hdl" at bounding box center [188, 101] width 346 height 6
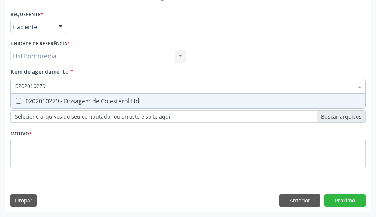
checkbox Hdl "true"
drag, startPoint x: 82, startPoint y: 82, endPoint x: 84, endPoint y: 90, distance: 7.7
click at [84, 88] on input "0202010279" at bounding box center [184, 86] width 338 height 15
click at [84, 90] on input "0202010279" at bounding box center [184, 86] width 338 height 15
type input "02020102"
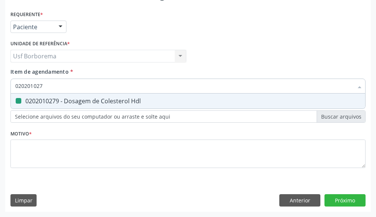
checkbox Hdl "false"
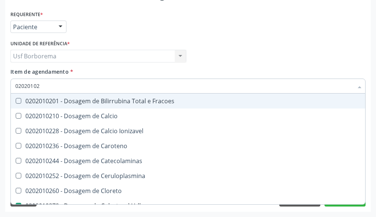
type input "0202010"
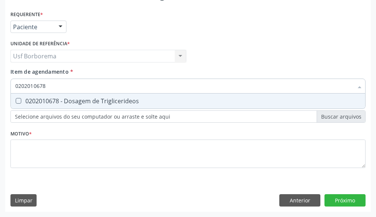
click at [152, 102] on div "0202010678 - Dosagem de Triglicerideos" at bounding box center [188, 101] width 346 height 6
click at [155, 89] on input "0202010678" at bounding box center [184, 86] width 338 height 15
click at [175, 101] on div "0202050017 - Analise de Caracteres Fisicos, Elementos e Sedimento da Urina" at bounding box center [188, 101] width 346 height 6
click at [165, 86] on input "0202050017" at bounding box center [184, 86] width 338 height 15
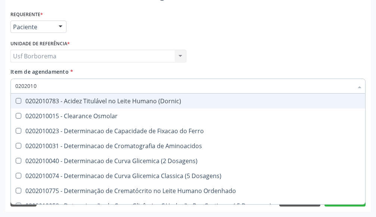
click at [335, 65] on div "Médico Solicitante Por favor, selecione a Unidade de Atendimento primeiro Nenhu…" at bounding box center [188, 52] width 359 height 29
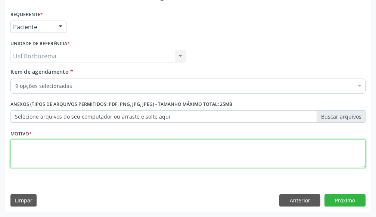
click at [220, 160] on textarea at bounding box center [188, 153] width 356 height 28
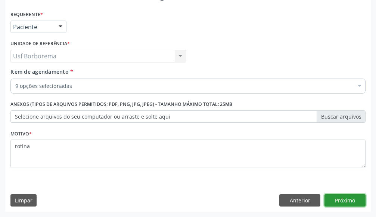
click at [357, 195] on button "Próximo" at bounding box center [345, 200] width 41 height 13
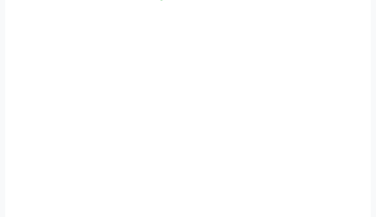
scroll to position [193, 0]
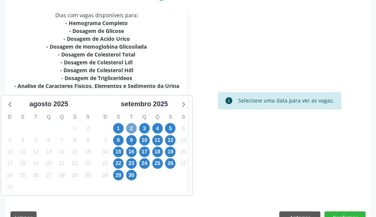
click at [128, 126] on span "2" at bounding box center [131, 128] width 10 height 10
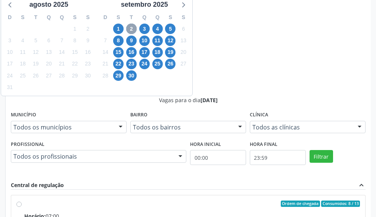
scroll to position [292, 0]
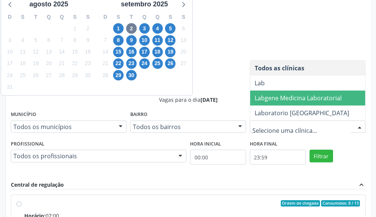
click at [314, 99] on span "Labgene Medicina Laboratorial" at bounding box center [298, 98] width 87 height 8
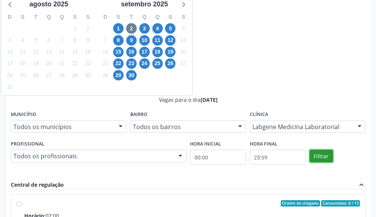
click at [320, 156] on button "Filtrar" at bounding box center [322, 156] width 24 height 13
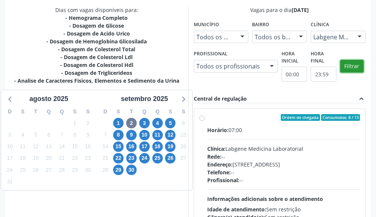
scroll to position [184, 0]
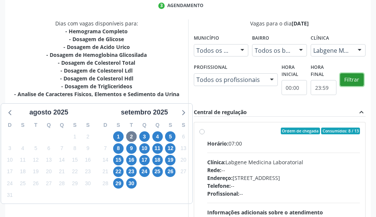
click at [358, 78] on button "Filtrar" at bounding box center [353, 79] width 24 height 13
click at [354, 77] on button "Filtrar" at bounding box center [353, 79] width 24 height 13
click at [350, 75] on button "Filtrar" at bounding box center [353, 79] width 24 height 13
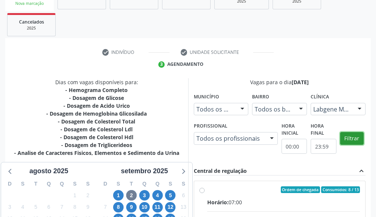
scroll to position [110, 0]
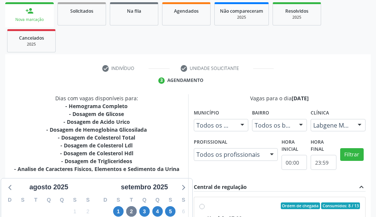
click at [358, 120] on div at bounding box center [359, 125] width 11 height 13
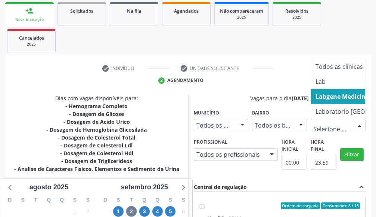
click at [346, 92] on span "Labgene Medicina Laboratorial" at bounding box center [362, 96] width 93 height 8
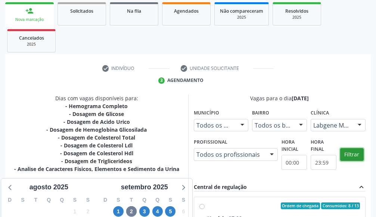
click at [355, 155] on button "Filtrar" at bounding box center [353, 154] width 24 height 13
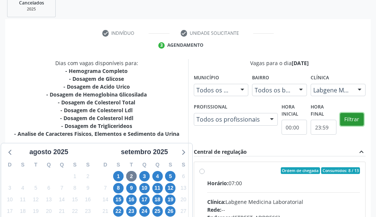
scroll to position [135, 0]
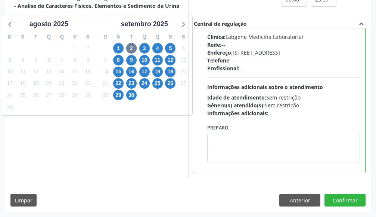
scroll to position [453, 0]
click at [345, 195] on button "Confirmar" at bounding box center [345, 200] width 41 height 13
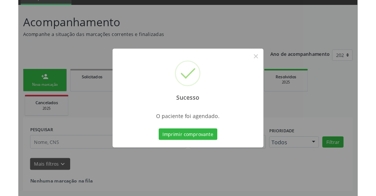
scroll to position [36, 0]
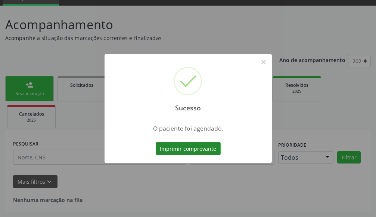
click at [185, 148] on button "Imprimir comprovante" at bounding box center [188, 148] width 65 height 13
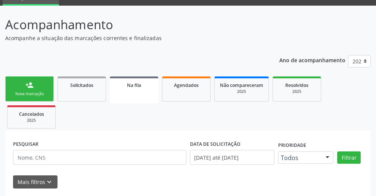
click at [30, 79] on link "person_add Nova marcação" at bounding box center [29, 88] width 49 height 25
click at [31, 80] on link "person_add Nova marcação" at bounding box center [29, 88] width 49 height 25
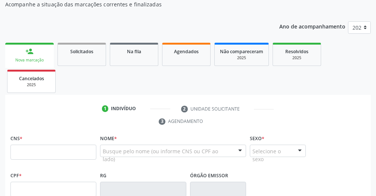
scroll to position [82, 0]
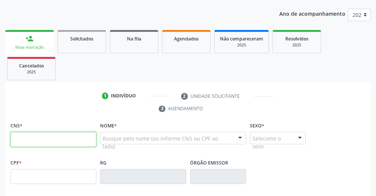
click at [52, 144] on input "text" at bounding box center [53, 139] width 86 height 15
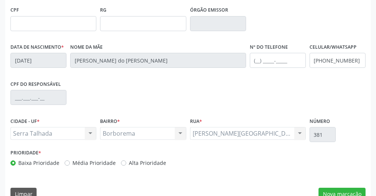
scroll to position [249, 0]
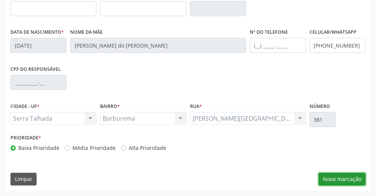
click at [334, 178] on button "Nova marcação" at bounding box center [342, 178] width 47 height 13
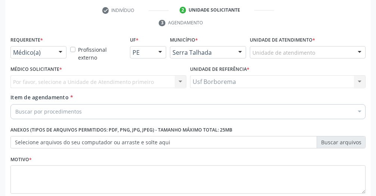
scroll to position [164, 0]
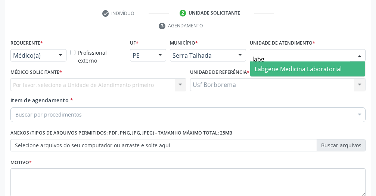
click at [334, 71] on span "Labgene Medicina Laboratorial" at bounding box center [298, 69] width 87 height 8
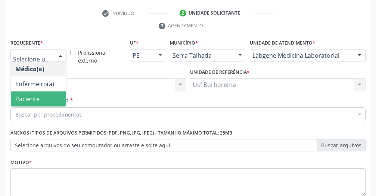
click at [43, 94] on span "Paciente" at bounding box center [38, 98] width 55 height 15
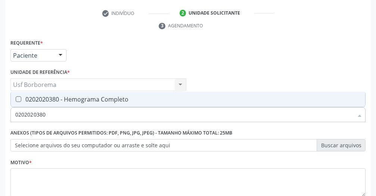
click at [80, 97] on div "0202020380 - Hemograma Completo" at bounding box center [188, 99] width 346 height 6
click at [76, 111] on input "0202020380" at bounding box center [184, 114] width 338 height 15
click at [62, 102] on div "0202010473 - Dosagem de Glicose" at bounding box center [188, 99] width 346 height 6
click at [62, 117] on input "0202010473" at bounding box center [184, 114] width 338 height 15
drag, startPoint x: 32, startPoint y: 94, endPoint x: 39, endPoint y: 103, distance: 11.4
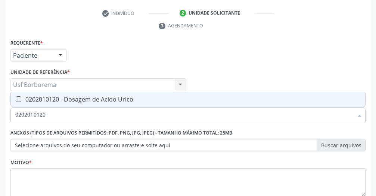
click at [33, 96] on span "0202010120 - Dosagem de Acido Urico" at bounding box center [188, 99] width 355 height 15
click at [56, 111] on input "0202010120" at bounding box center [184, 114] width 338 height 15
click at [40, 99] on div "0202010678 - Dosagem de Triglicerideos" at bounding box center [188, 99] width 346 height 6
drag, startPoint x: 51, startPoint y: 110, endPoint x: 55, endPoint y: 111, distance: 4.2
click at [54, 111] on input "0202010678" at bounding box center [184, 114] width 338 height 15
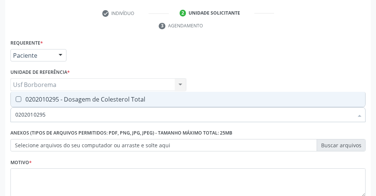
drag, startPoint x: 26, startPoint y: 98, endPoint x: 35, endPoint y: 113, distance: 17.6
click at [27, 98] on div "0202010295 - Dosagem de Colesterol Total" at bounding box center [188, 99] width 346 height 6
click at [52, 117] on input "0202010295" at bounding box center [184, 114] width 338 height 15
drag, startPoint x: 43, startPoint y: 98, endPoint x: 48, endPoint y: 100, distance: 5.2
click at [44, 98] on div "0202010287 - Dosagem de Colesterol Ldl" at bounding box center [188, 99] width 346 height 6
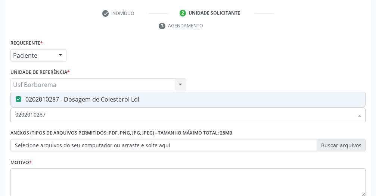
click at [62, 115] on input "0202010287" at bounding box center [184, 114] width 338 height 15
click at [71, 101] on div "0202010279 - Dosagem de Colesterol Hdl" at bounding box center [188, 99] width 346 height 6
click at [82, 114] on input "0202010279" at bounding box center [184, 114] width 338 height 15
click at [44, 98] on div "0202010503 - Dosagem de Hemoglobina Glicosilada" at bounding box center [188, 99] width 346 height 6
click at [63, 119] on input "0202010503" at bounding box center [184, 114] width 338 height 15
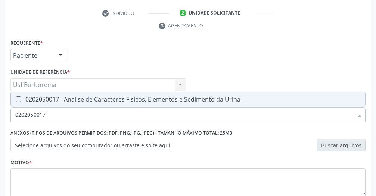
click at [61, 102] on div "0202050017 - Analise de Caracteres Fisicos, Elementos e Sedimento da Urina" at bounding box center [188, 99] width 346 height 6
click at [67, 115] on input "0202050017" at bounding box center [184, 114] width 338 height 15
click at [106, 101] on div "0202060381 - Dosagem de Tiroxina Livre (T4 Livre)" at bounding box center [188, 99] width 346 height 6
click at [109, 110] on input "0202060381" at bounding box center [184, 114] width 338 height 15
drag, startPoint x: 89, startPoint y: 101, endPoint x: 99, endPoint y: 117, distance: 18.8
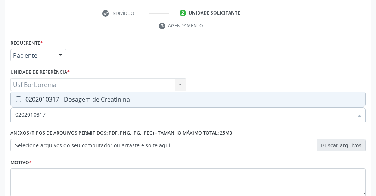
click at [89, 103] on span "0202010317 - Dosagem de Creatinina" at bounding box center [188, 99] width 355 height 15
click at [99, 117] on input "0202010317" at bounding box center [184, 114] width 338 height 15
click at [56, 116] on input "020206043" at bounding box center [184, 114] width 338 height 15
click at [55, 101] on div "0202010643 - Dosagem de Transaminase Glutamico-Oxalacetica (Tgo)" at bounding box center [188, 99] width 346 height 6
click at [60, 116] on input "0202010643" at bounding box center [184, 114] width 338 height 15
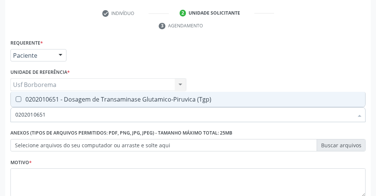
click at [172, 100] on div "0202010651 - Dosagem de Transaminase Glutamico-Piruvica (Tgp)" at bounding box center [188, 99] width 346 height 6
click at [172, 110] on input "0202010651" at bounding box center [184, 114] width 338 height 15
click at [162, 100] on div "0202060250 - Dosagem de Hormonio Tireoestimulante (Tsh)" at bounding box center [188, 99] width 346 height 6
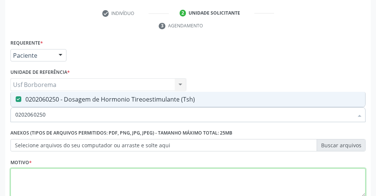
click at [181, 188] on textarea at bounding box center [188, 182] width 356 height 28
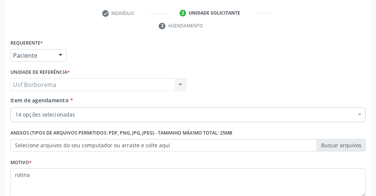
click at [116, 107] on div "14 opções selecionadas" at bounding box center [188, 114] width 356 height 15
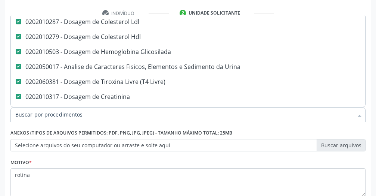
scroll to position [124, 0]
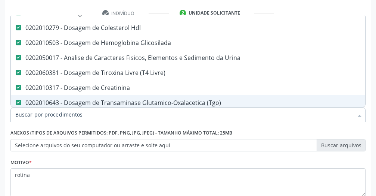
click at [137, 116] on input "Item de agendamento *" at bounding box center [184, 114] width 338 height 15
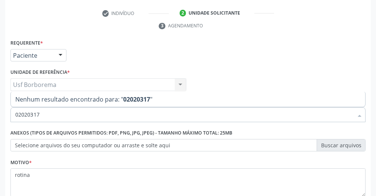
scroll to position [0, 0]
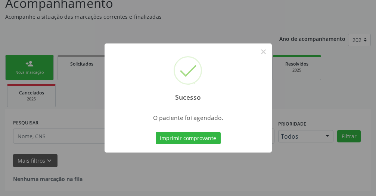
scroll to position [57, 0]
click at [190, 138] on button "Imprimir comprovante" at bounding box center [188, 138] width 65 height 13
